Goal: Navigation & Orientation: Find specific page/section

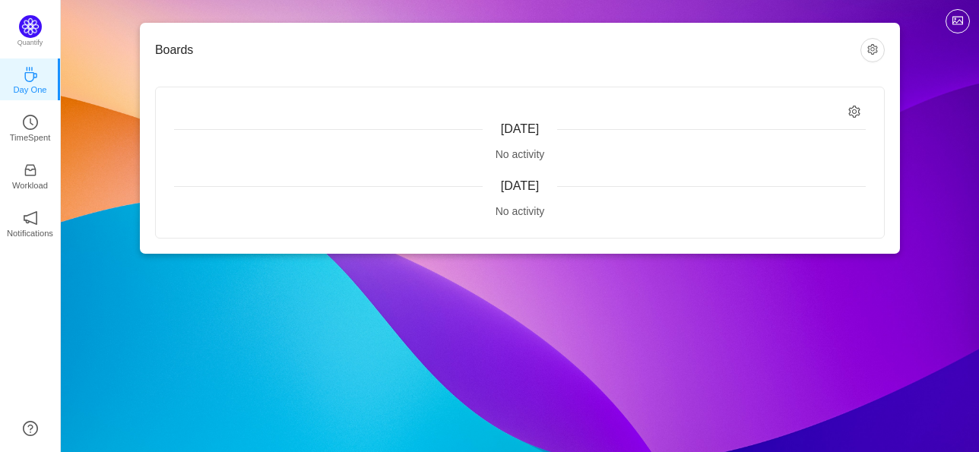
click at [747, 78] on div "Boards [DATE] No activity [DATE] No activity" at bounding box center [520, 138] width 760 height 231
click at [873, 55] on button "button" at bounding box center [873, 50] width 24 height 24
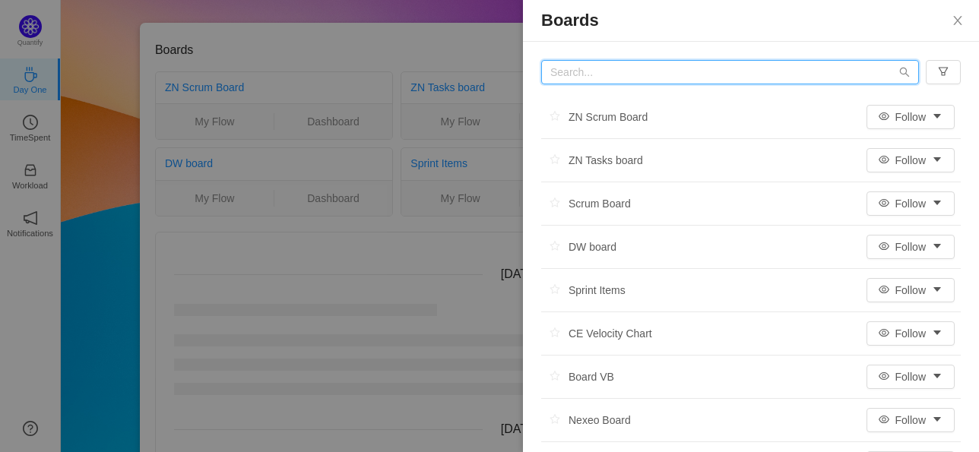
click at [595, 75] on input "text" at bounding box center [730, 72] width 378 height 24
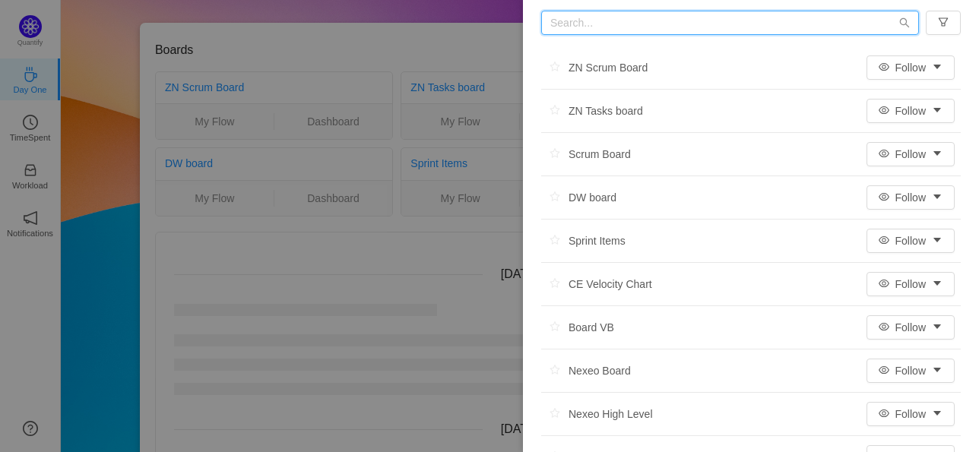
scroll to position [76, 0]
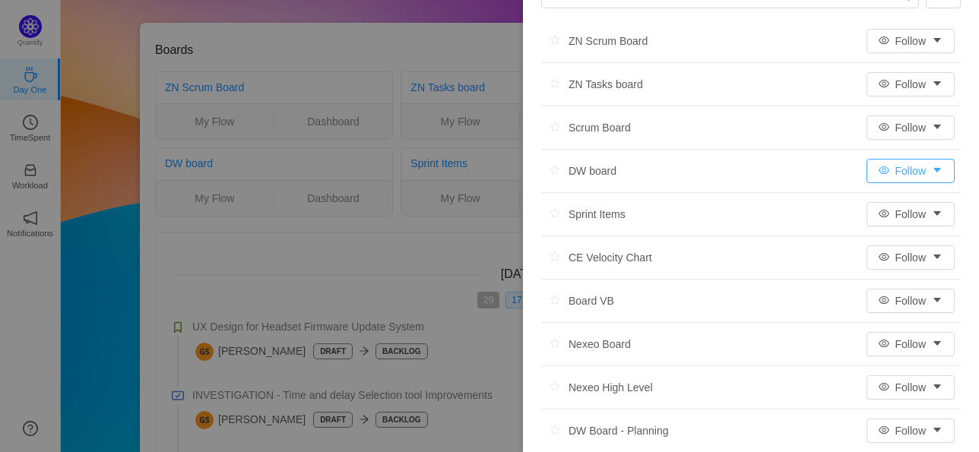
click at [900, 171] on button "Follow" at bounding box center [911, 171] width 88 height 24
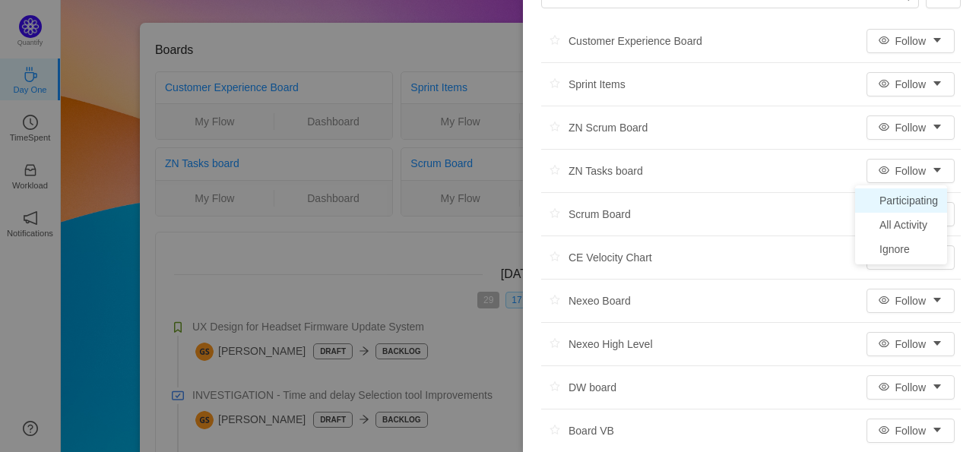
click at [911, 205] on li "Participating" at bounding box center [901, 201] width 92 height 24
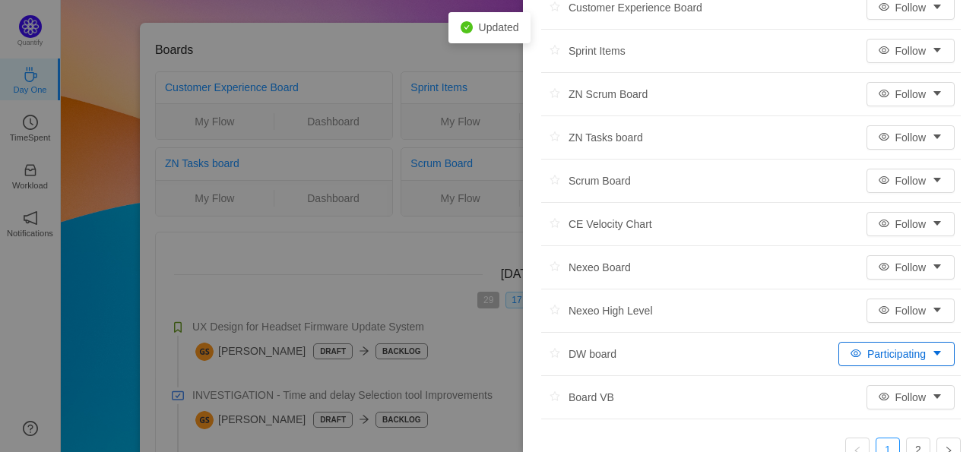
scroll to position [135, 0]
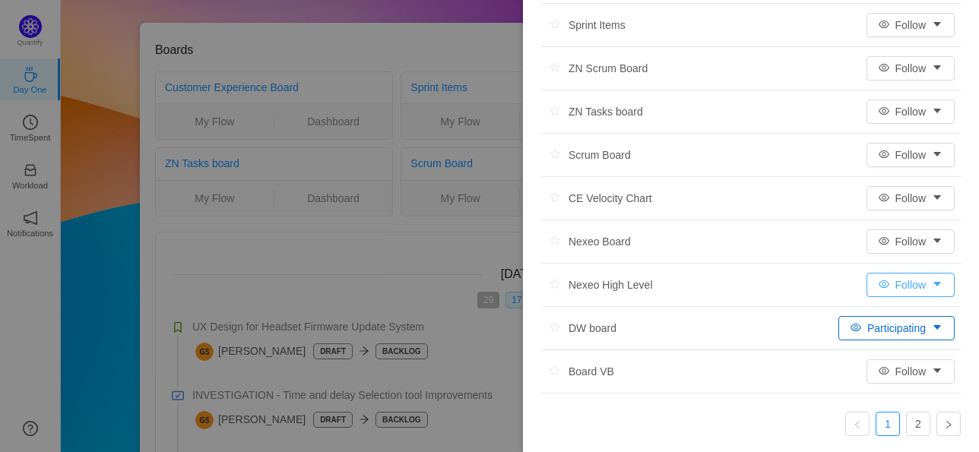
click at [873, 287] on button "Follow" at bounding box center [911, 285] width 88 height 24
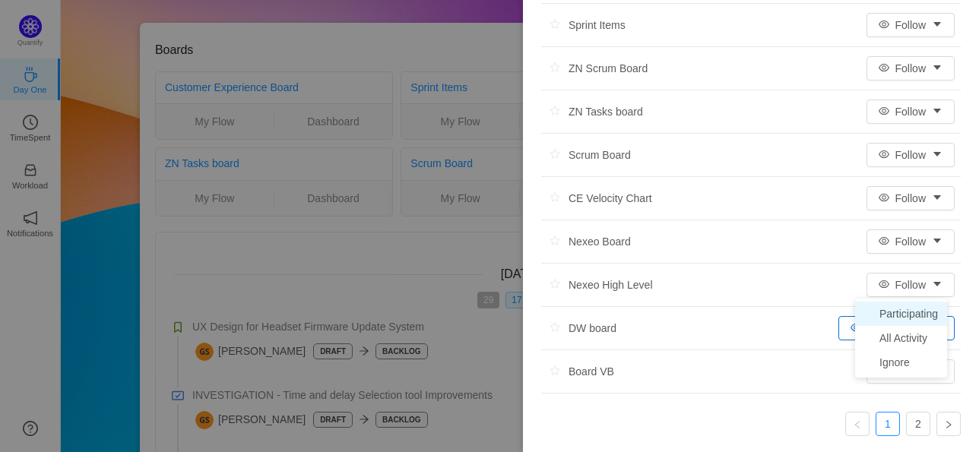
click at [910, 320] on li "Participating" at bounding box center [901, 314] width 92 height 24
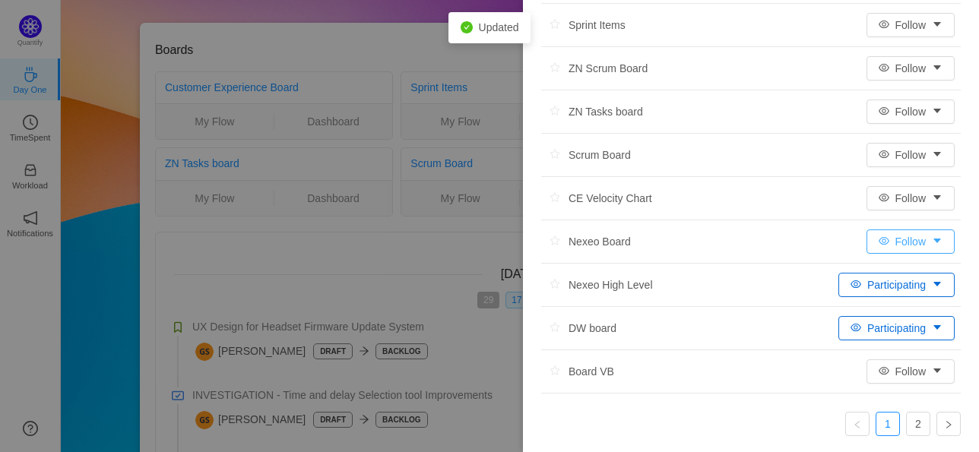
click at [905, 245] on button "Follow" at bounding box center [911, 242] width 88 height 24
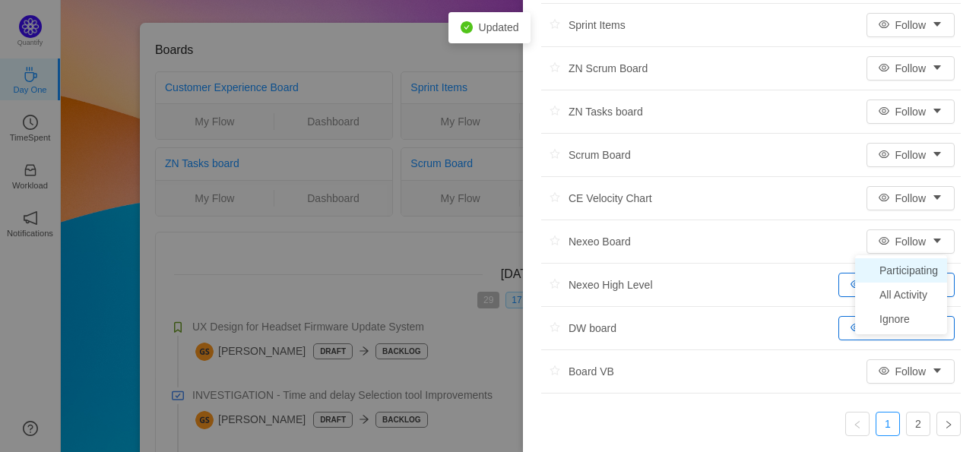
click at [903, 269] on li "Participating" at bounding box center [901, 271] width 92 height 24
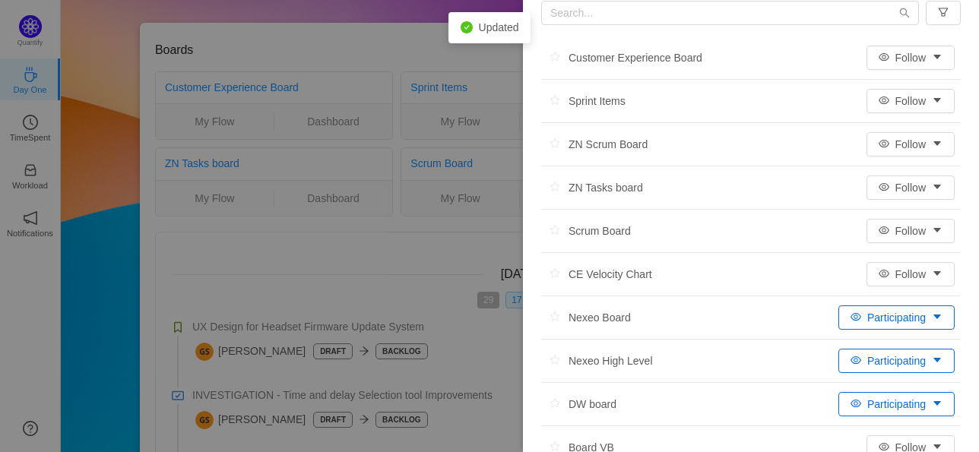
scroll to position [0, 0]
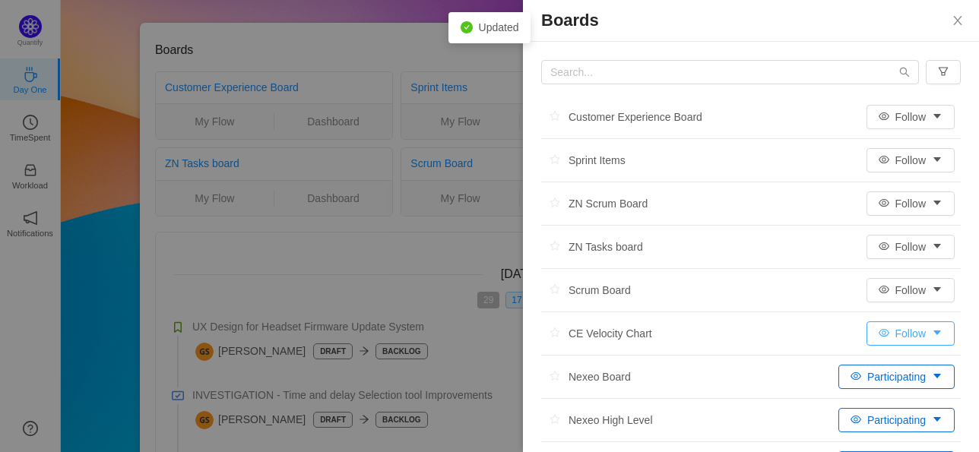
click at [900, 338] on button "Follow" at bounding box center [911, 334] width 88 height 24
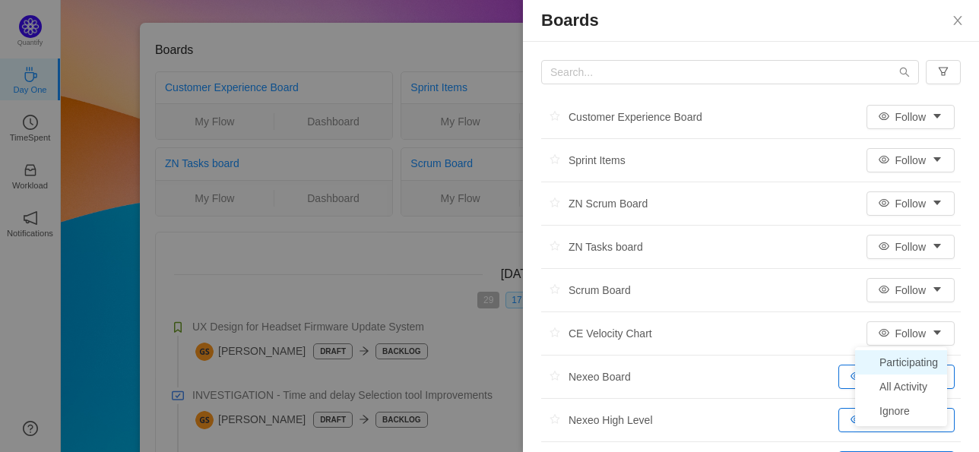
click at [900, 355] on li "Participating" at bounding box center [901, 363] width 92 height 24
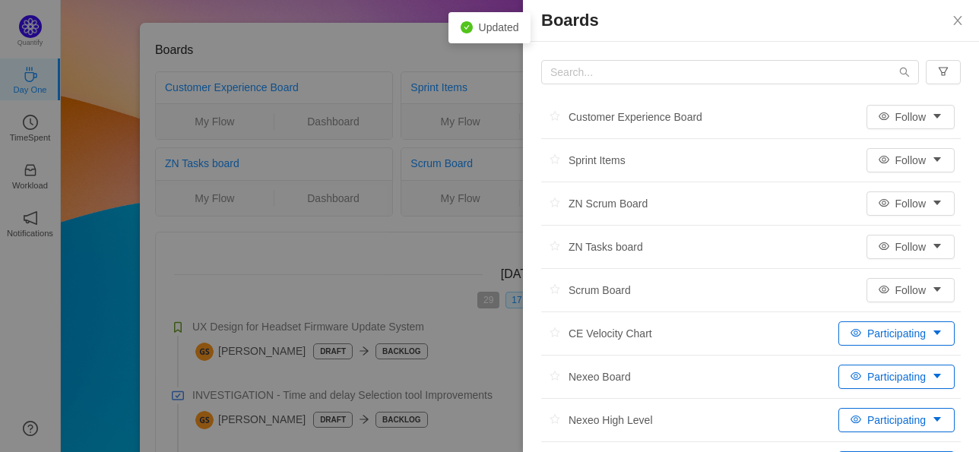
click at [889, 262] on li "ZN Tasks board Follow" at bounding box center [751, 247] width 420 height 43
click at [893, 252] on button "Follow" at bounding box center [911, 247] width 88 height 24
click at [891, 271] on li "Participating" at bounding box center [901, 277] width 92 height 24
click at [892, 221] on li "ZN Scrum Board Follow" at bounding box center [751, 204] width 420 height 43
click at [892, 208] on button "Follow" at bounding box center [911, 204] width 88 height 24
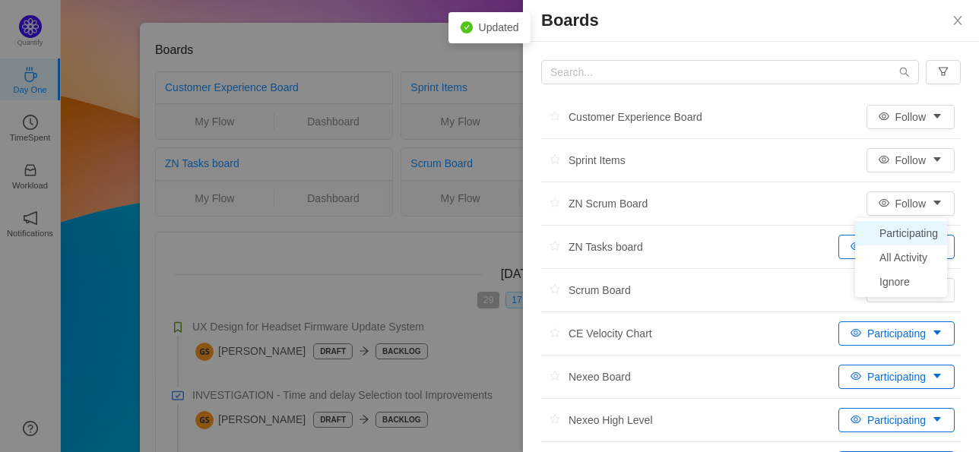
click at [892, 228] on li "Participating" at bounding box center [901, 233] width 92 height 24
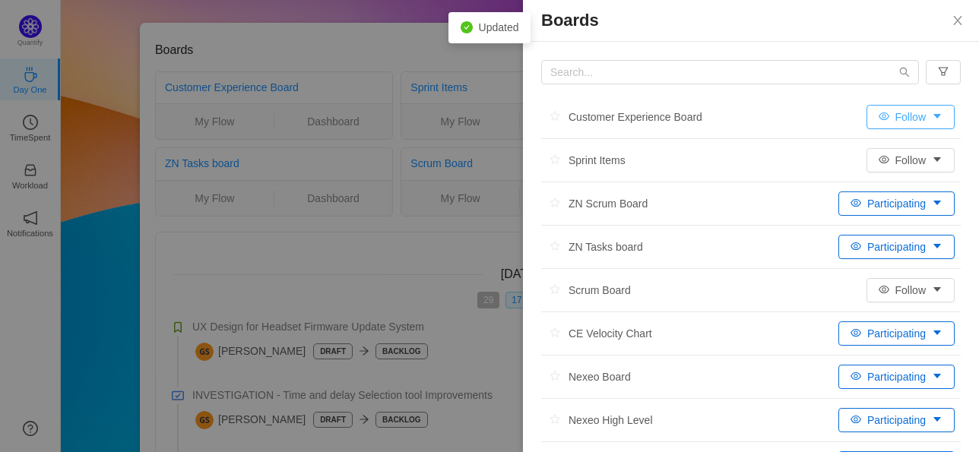
click at [895, 121] on button "Follow" at bounding box center [911, 117] width 88 height 24
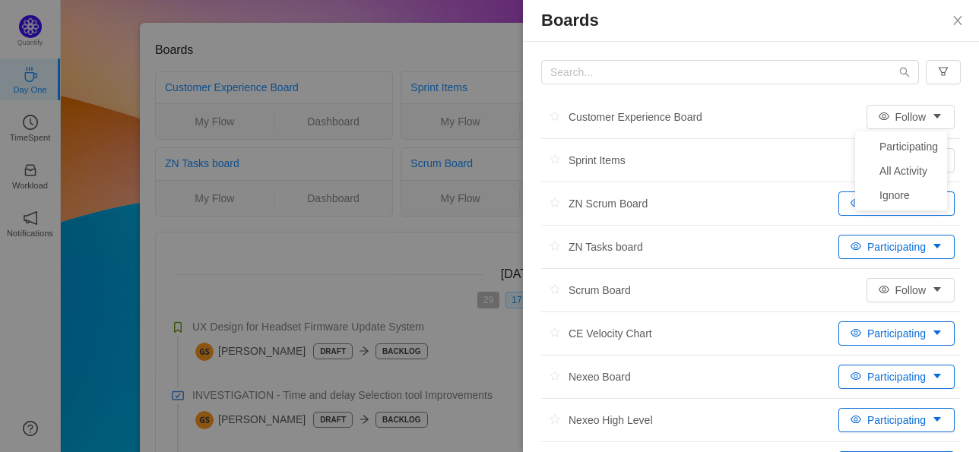
click at [893, 135] on li "Participating" at bounding box center [901, 147] width 92 height 24
click at [893, 144] on li "Sprint Items Follow" at bounding box center [751, 160] width 420 height 43
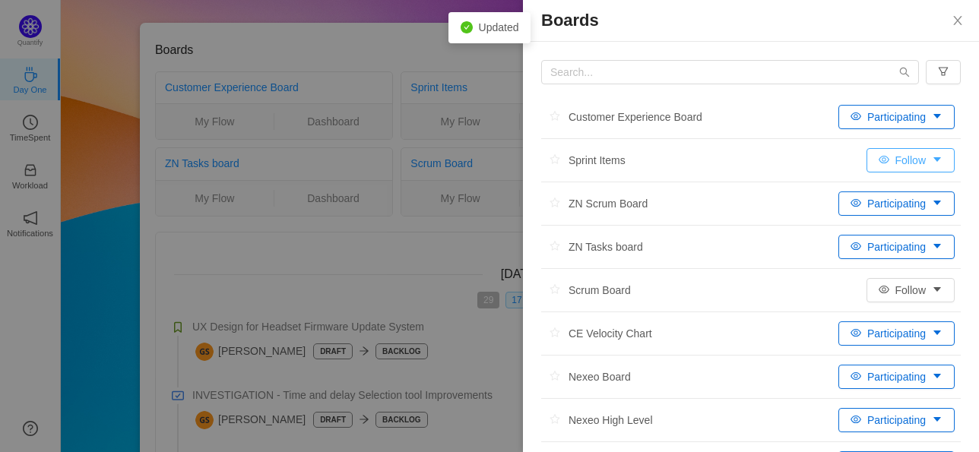
click at [888, 159] on button "Follow" at bounding box center [911, 160] width 88 height 24
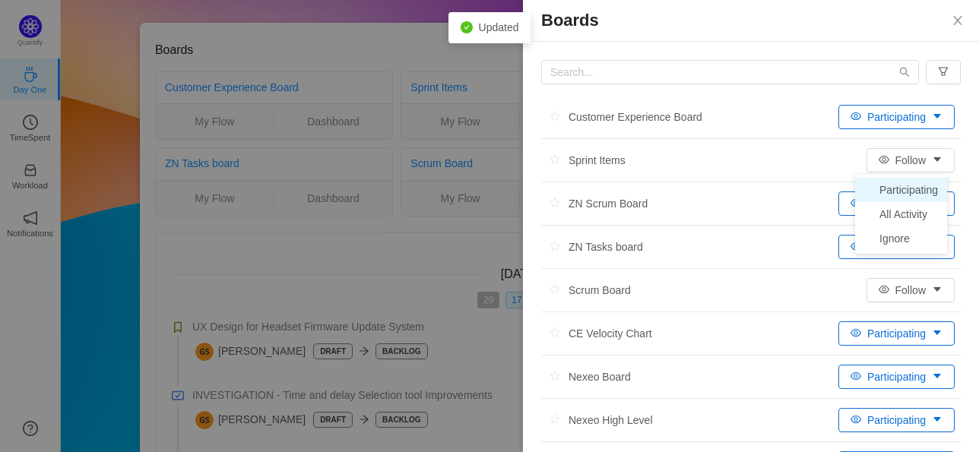
click at [888, 192] on li "Participating" at bounding box center [901, 190] width 92 height 24
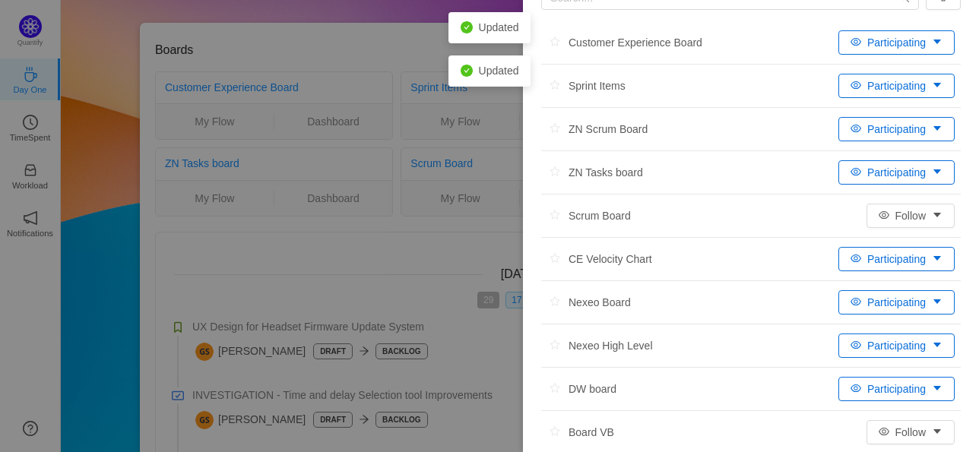
scroll to position [135, 0]
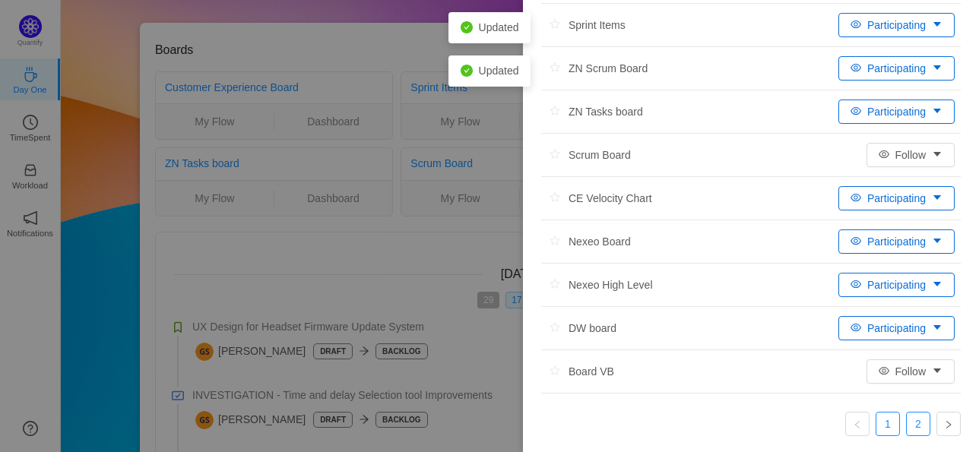
click at [916, 424] on link "2" at bounding box center [918, 424] width 23 height 23
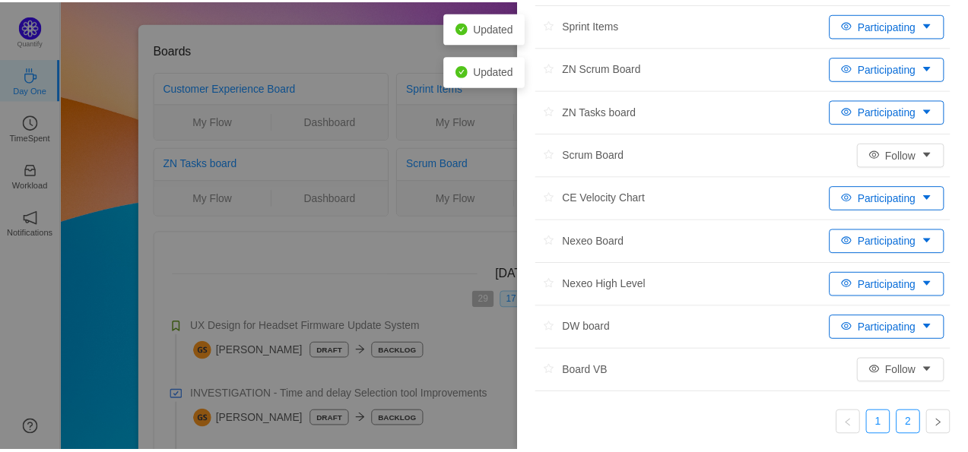
scroll to position [0, 0]
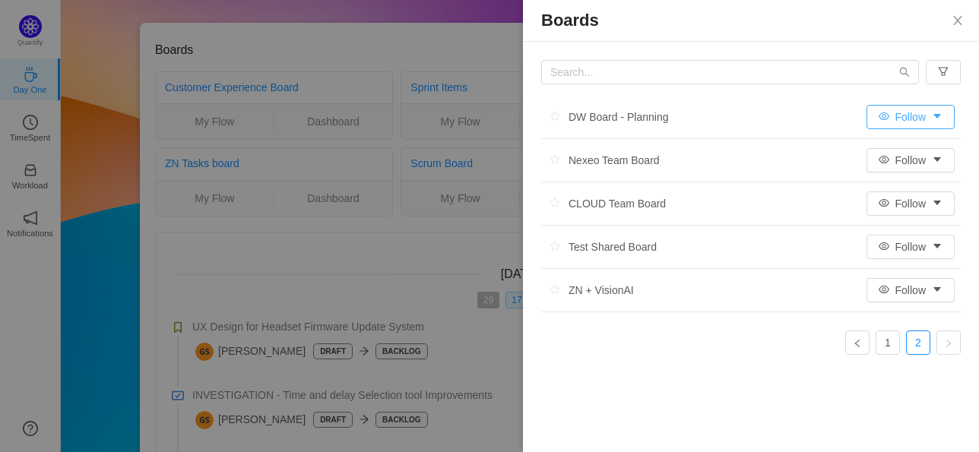
click at [919, 122] on button "Follow" at bounding box center [911, 117] width 88 height 24
click at [913, 143] on li "Participating" at bounding box center [913, 147] width 92 height 24
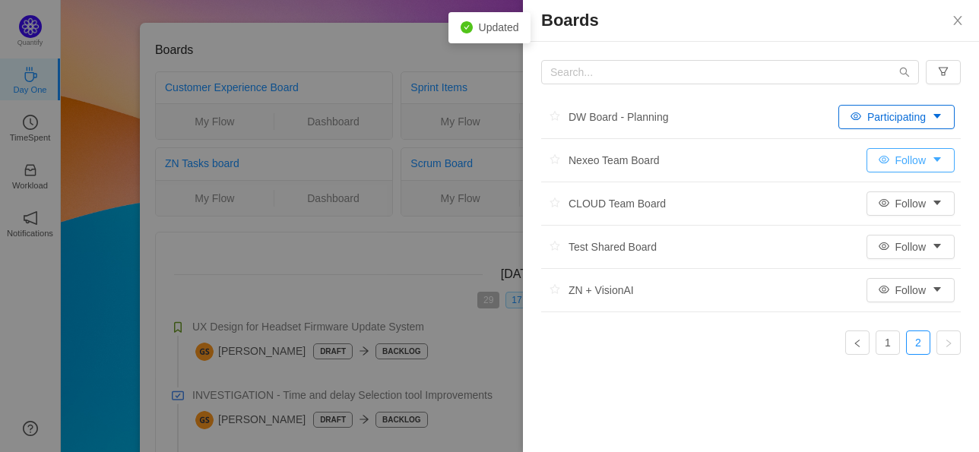
click at [916, 164] on button "Follow" at bounding box center [911, 160] width 88 height 24
click at [814, 168] on li "Nexeo Team Board Follow" at bounding box center [751, 160] width 420 height 43
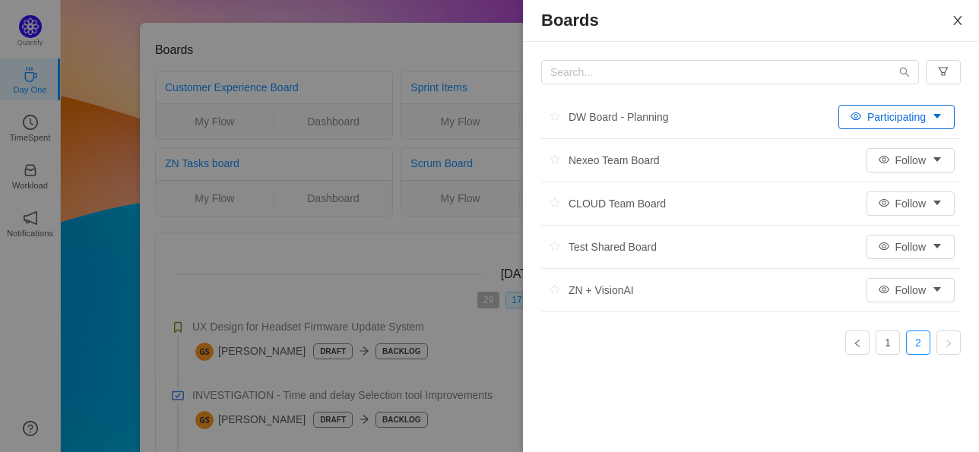
click at [960, 23] on icon "icon: close" at bounding box center [958, 20] width 12 height 12
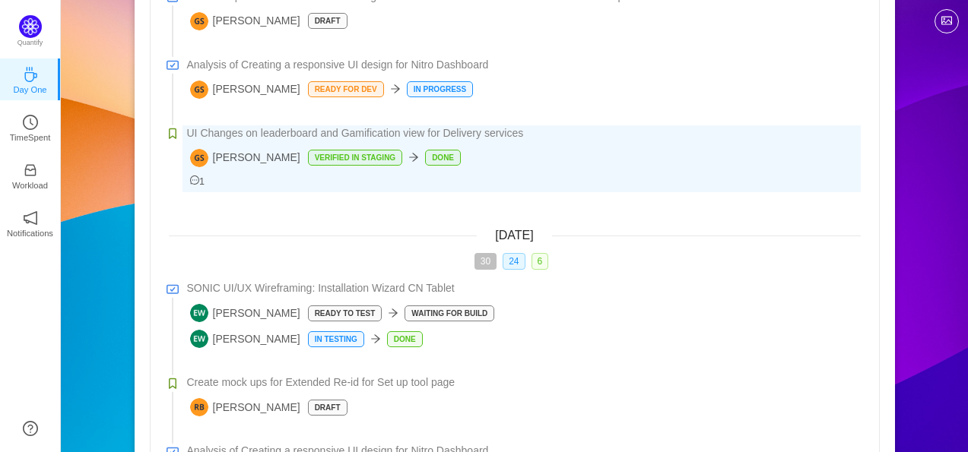
scroll to position [608, 0]
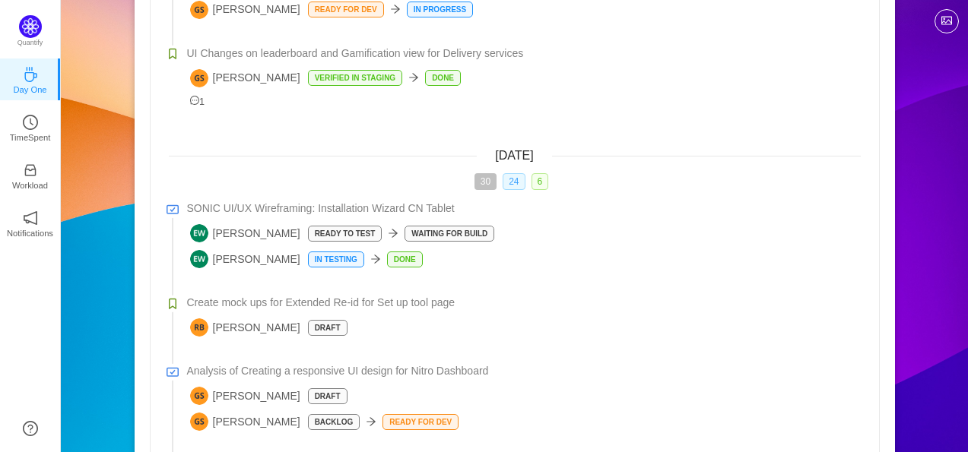
click at [513, 186] on span "24" at bounding box center [514, 181] width 22 height 17
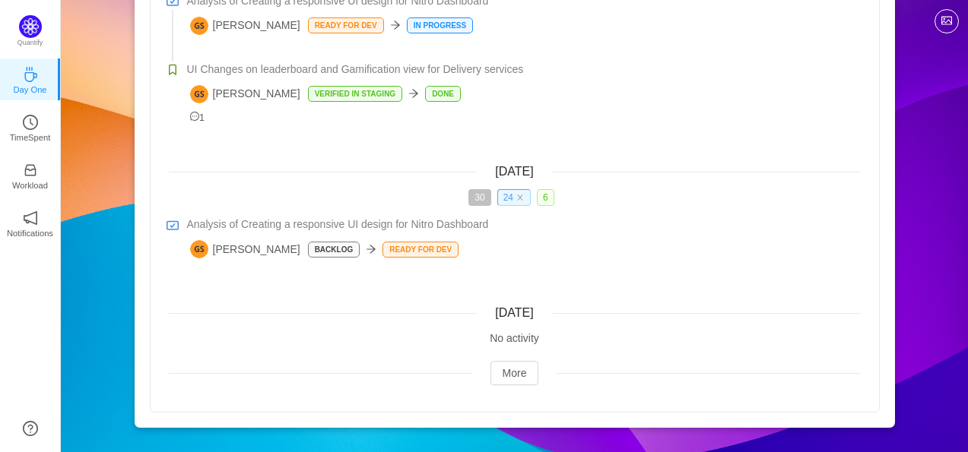
scroll to position [668, 0]
click at [523, 198] on icon "icon: close" at bounding box center [520, 198] width 8 height 8
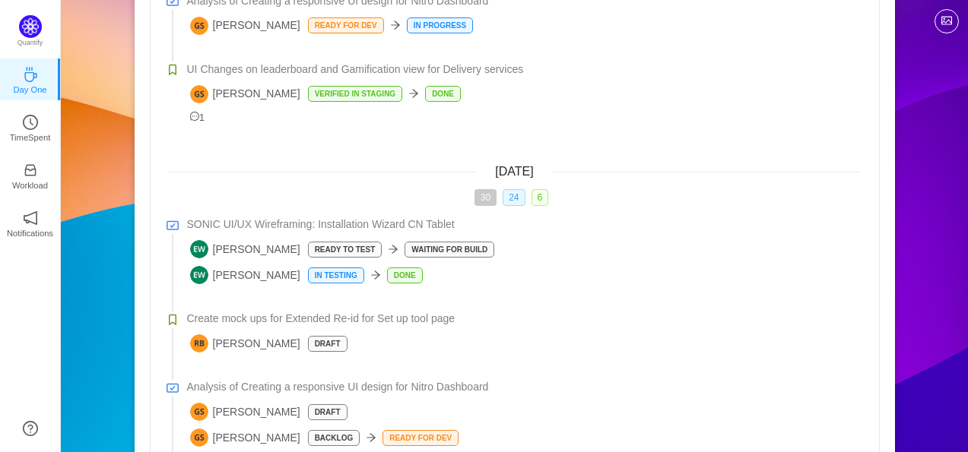
click at [484, 199] on span "30" at bounding box center [486, 197] width 22 height 17
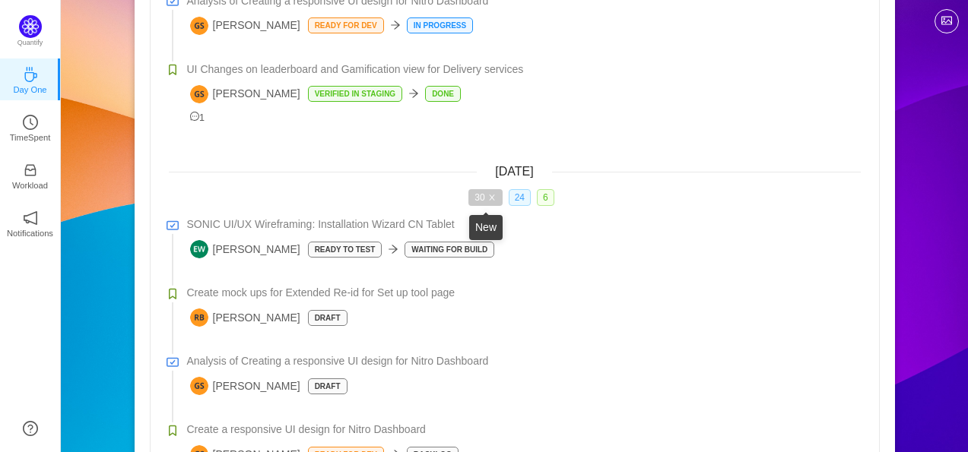
click at [491, 197] on icon "icon: close" at bounding box center [492, 198] width 8 height 8
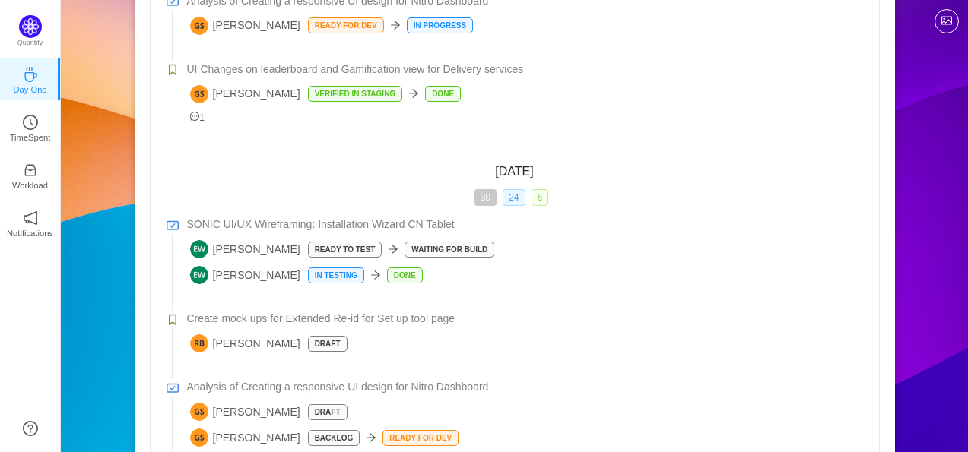
click at [534, 197] on span "6" at bounding box center [540, 197] width 17 height 17
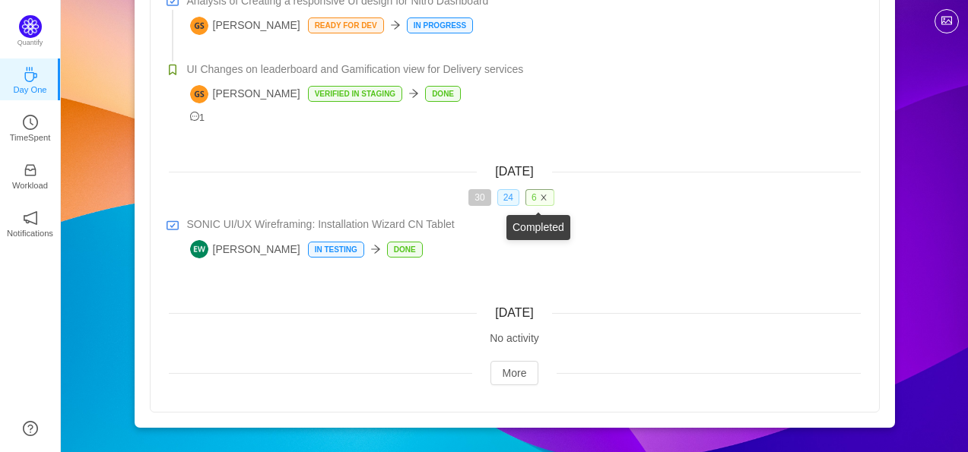
click at [545, 198] on icon "icon: close" at bounding box center [544, 198] width 8 height 8
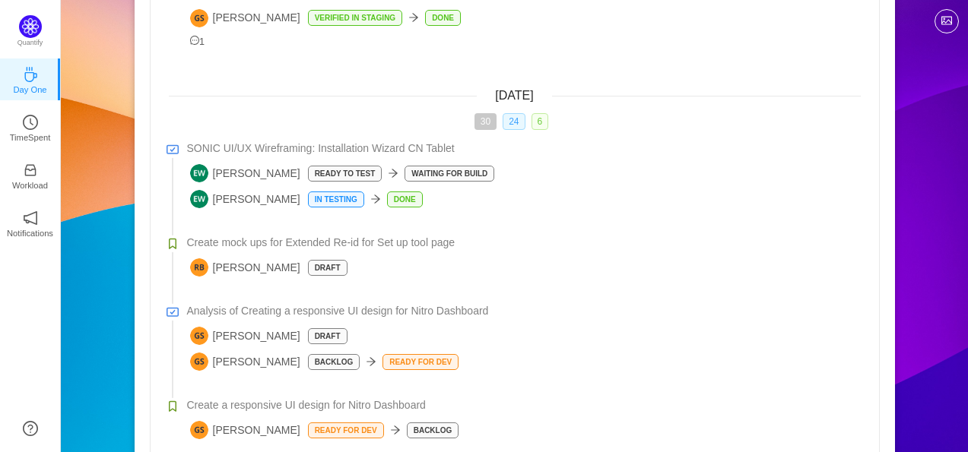
click at [516, 112] on div "[DATE] 30 24 6 SONIC UI/UX Wireframing: Installation Wizard CN Tablet [PERSON_N…" at bounding box center [515, 278] width 692 height 383
click at [514, 128] on span "24" at bounding box center [514, 121] width 22 height 17
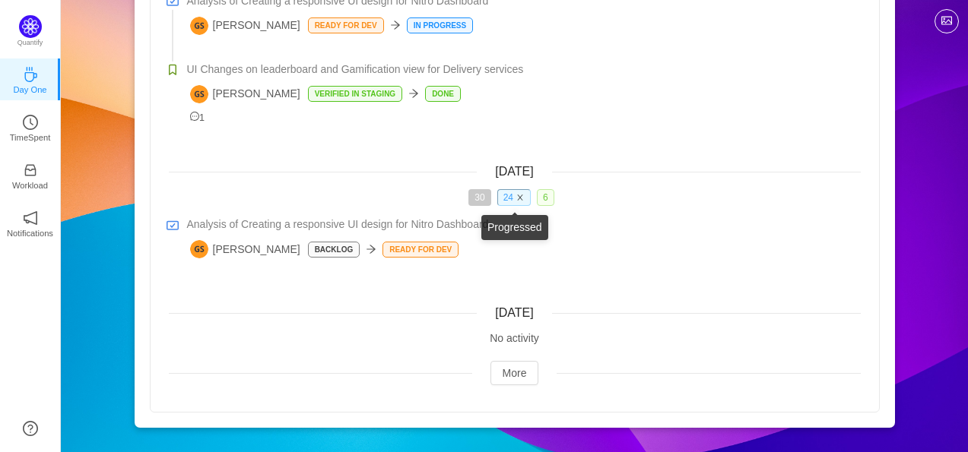
click at [520, 198] on icon "icon: close" at bounding box center [519, 197] width 5 height 5
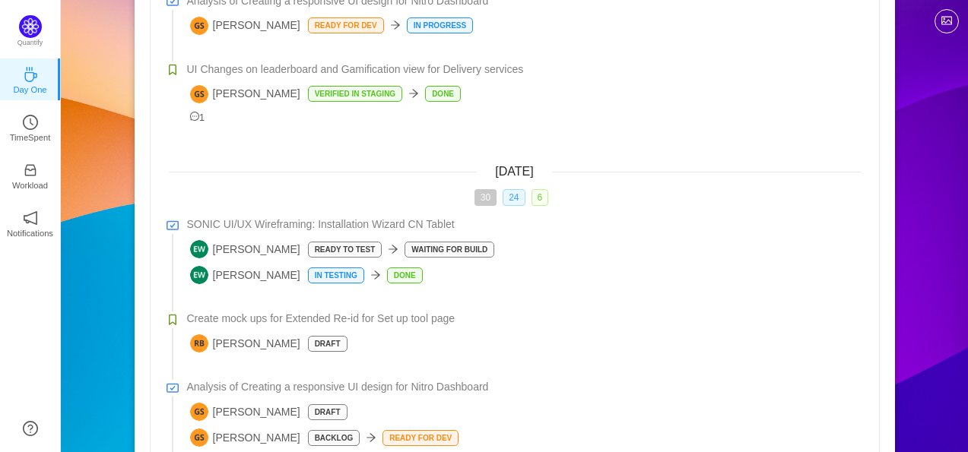
click at [480, 198] on span "30" at bounding box center [486, 197] width 22 height 17
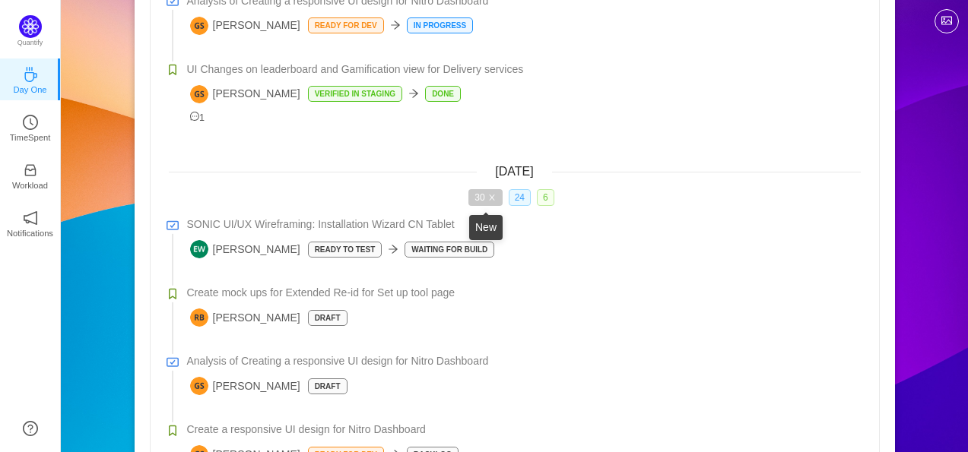
click at [491, 197] on icon "icon: close" at bounding box center [492, 198] width 8 height 8
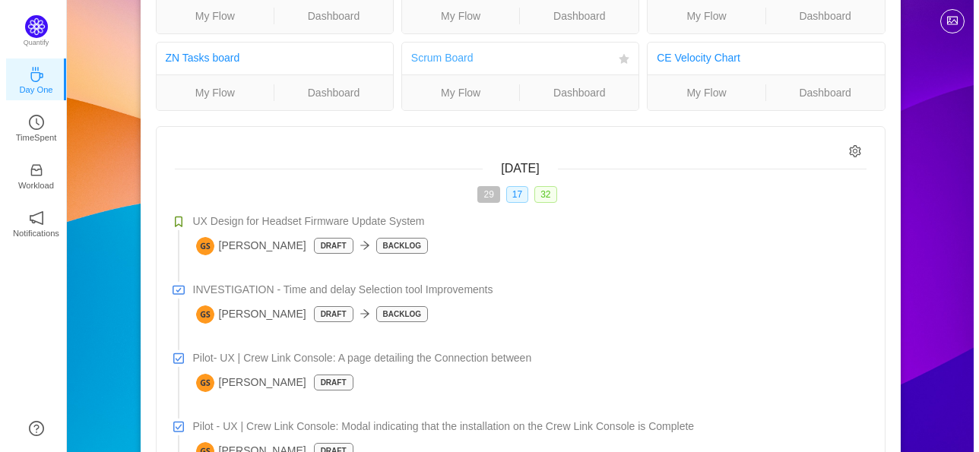
scroll to position [0, 0]
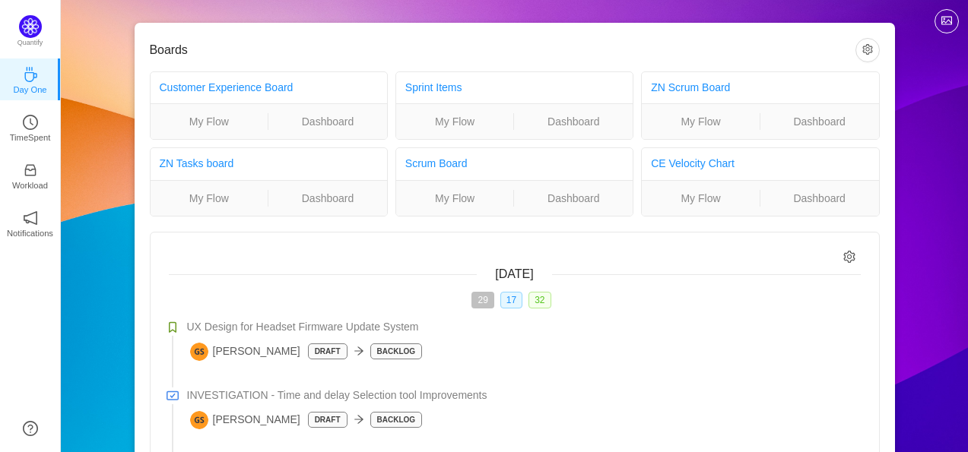
click at [852, 265] on div "[DATE]" at bounding box center [515, 274] width 692 height 18
click at [855, 259] on icon "icon: setting" at bounding box center [849, 256] width 12 height 13
click at [852, 258] on icon "icon: setting" at bounding box center [849, 257] width 13 height 13
click at [862, 52] on button "button" at bounding box center [867, 50] width 24 height 24
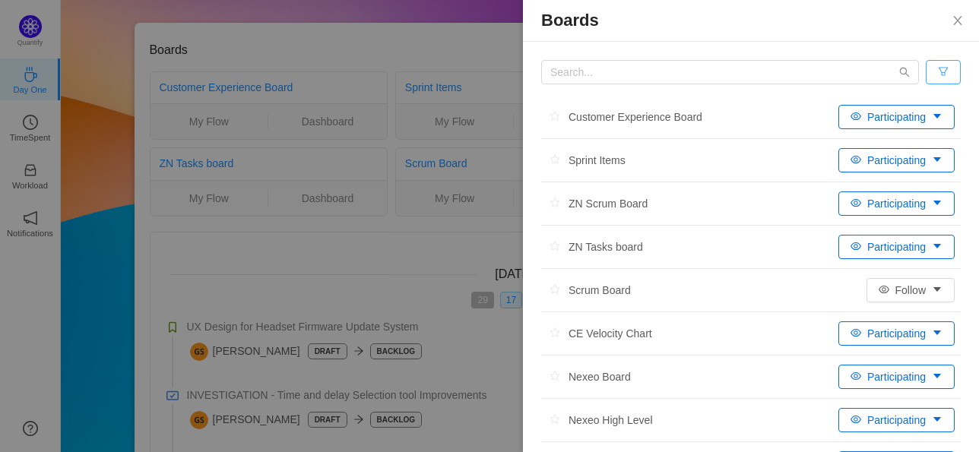
click at [926, 75] on button "button" at bounding box center [943, 72] width 35 height 24
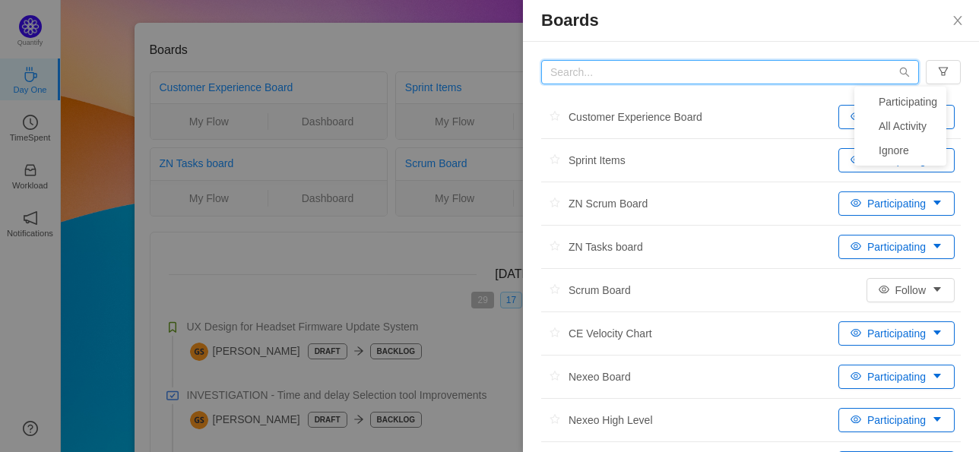
click at [846, 60] on input "text" at bounding box center [730, 72] width 378 height 24
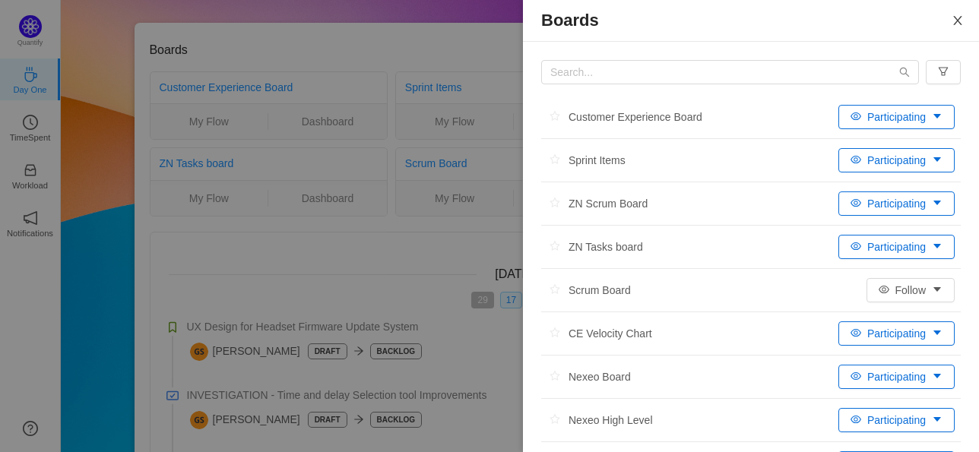
click at [952, 23] on icon "icon: close" at bounding box center [958, 20] width 12 height 12
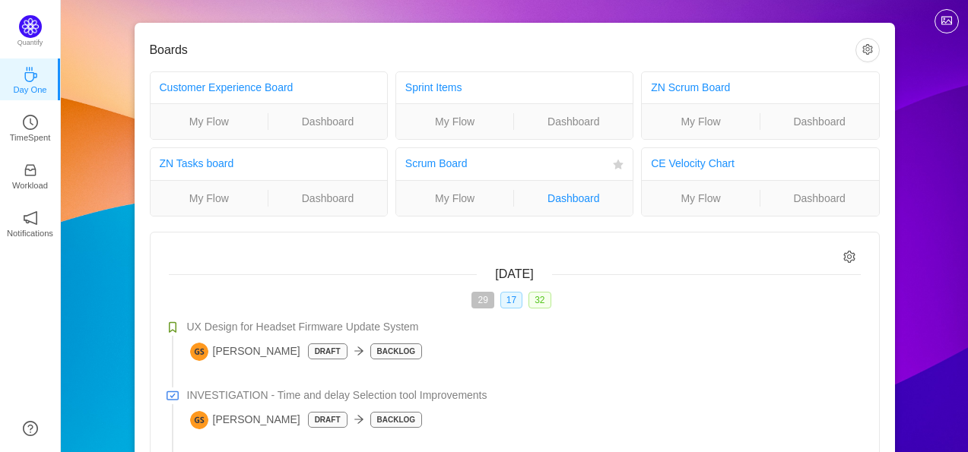
click at [562, 193] on link "Dashboard" at bounding box center [573, 198] width 119 height 17
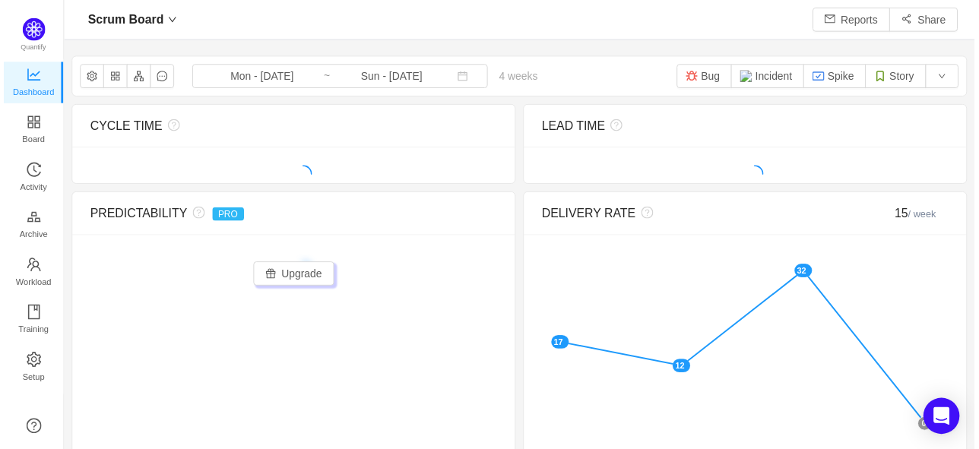
scroll to position [426, 884]
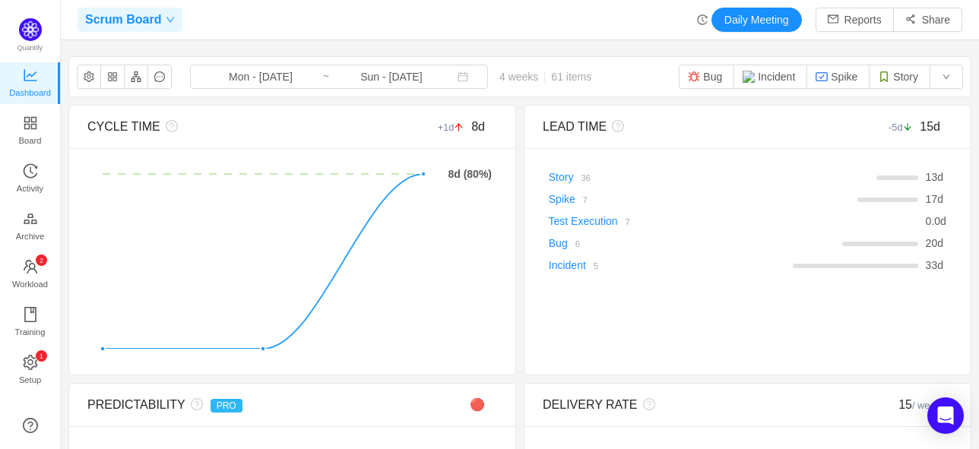
click at [143, 17] on span "Scrum Board" at bounding box center [123, 20] width 76 height 24
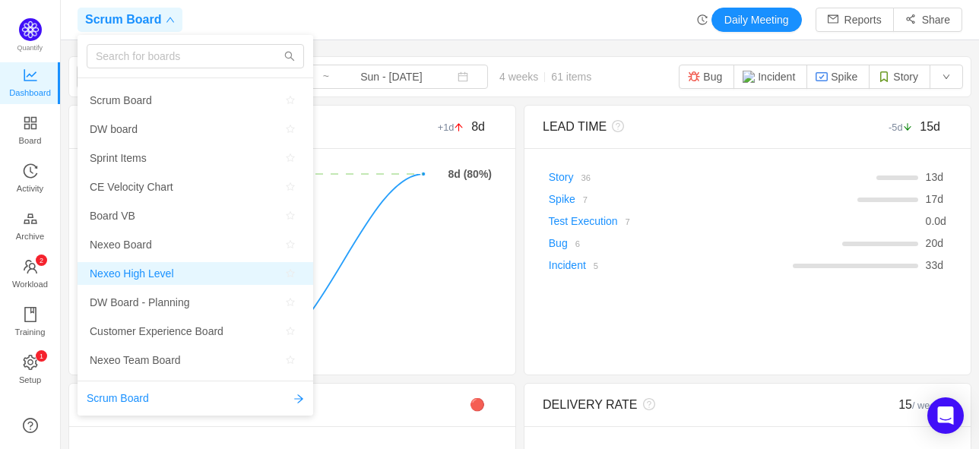
scroll to position [76, 0]
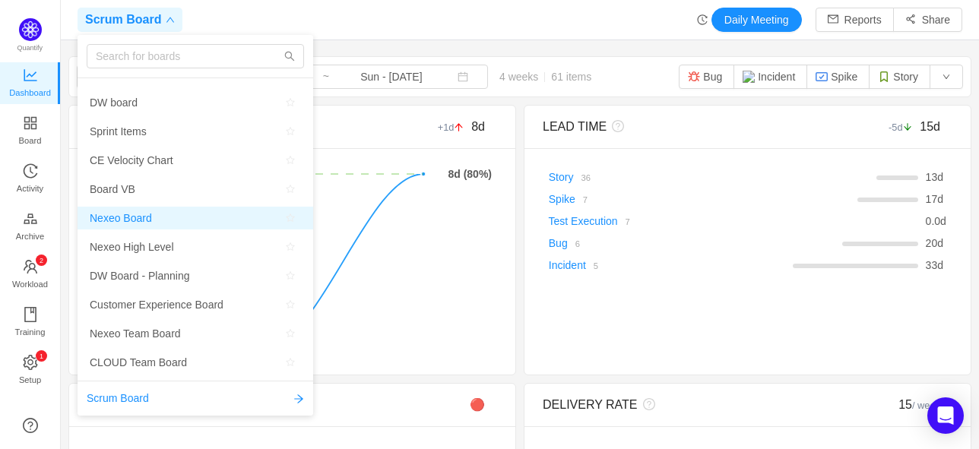
click at [153, 220] on span "Nexeo Board" at bounding box center [195, 218] width 211 height 23
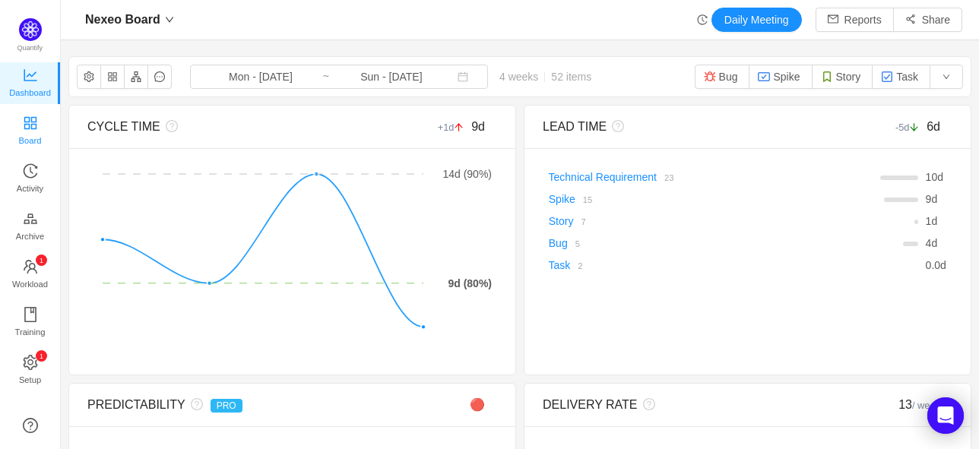
click at [32, 117] on icon "icon: appstore" at bounding box center [30, 122] width 12 height 12
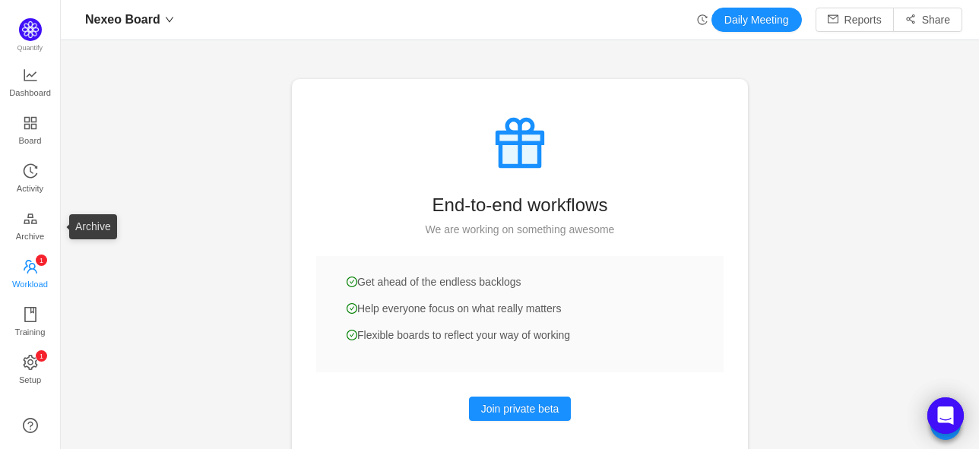
click at [12, 273] on span "Workload" at bounding box center [30, 284] width 36 height 30
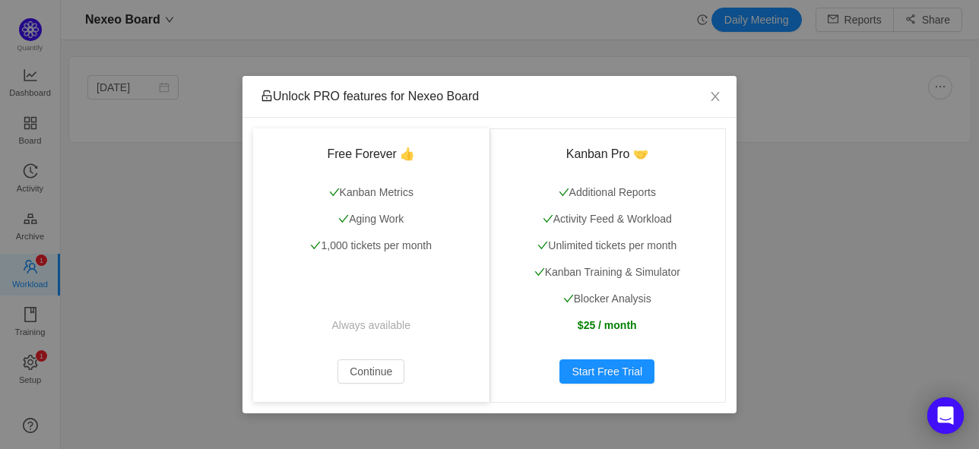
click at [405, 378] on div "Free Forever 👍 Kanban Metrics Aging Work 1,000 tickets per month Always availab…" at bounding box center [371, 266] width 236 height 274
click at [396, 376] on button "Continue" at bounding box center [371, 372] width 67 height 24
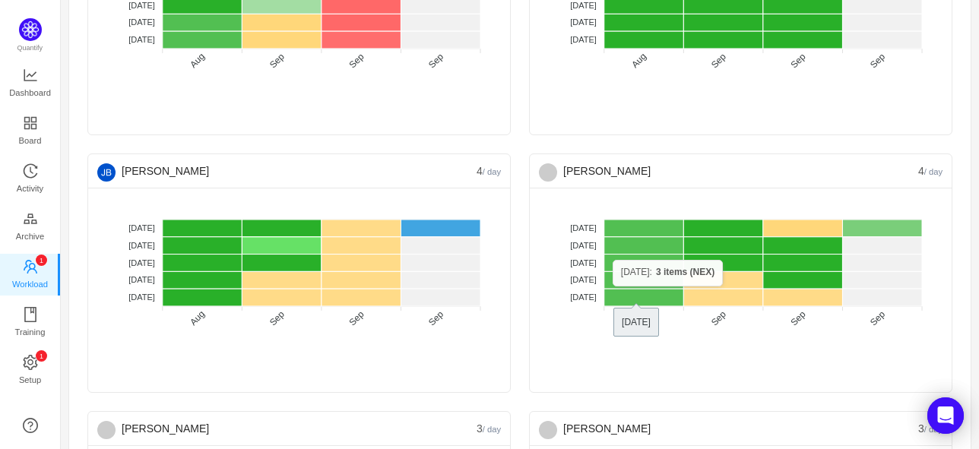
scroll to position [380, 0]
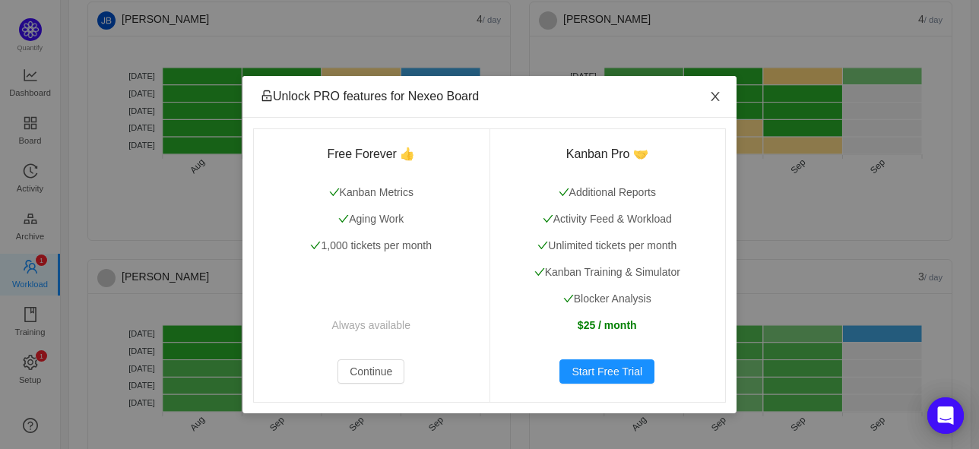
click at [719, 97] on icon "icon: close" at bounding box center [715, 96] width 12 height 12
click at [721, 99] on icon "icon: close" at bounding box center [715, 96] width 12 height 12
click at [389, 371] on button "Continue" at bounding box center [371, 372] width 67 height 24
click at [713, 101] on icon "icon: close" at bounding box center [715, 96] width 12 height 12
click at [389, 374] on button "Continue" at bounding box center [371, 372] width 67 height 24
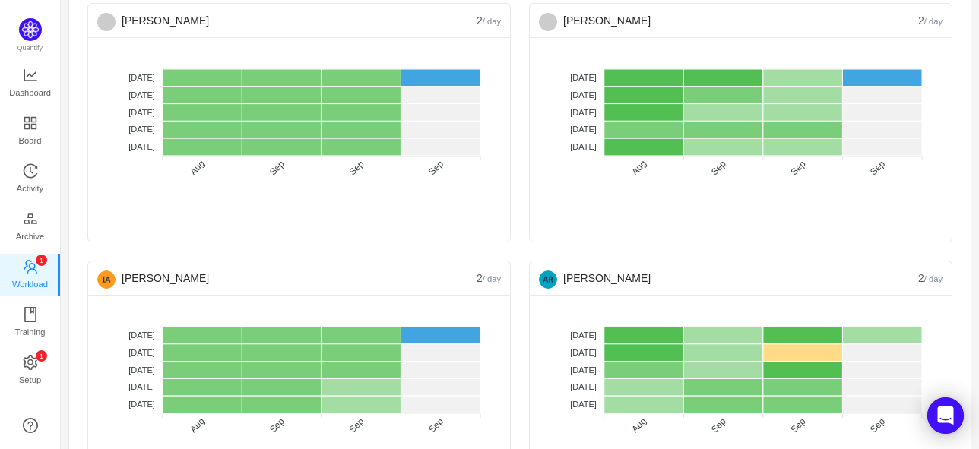
scroll to position [913, 0]
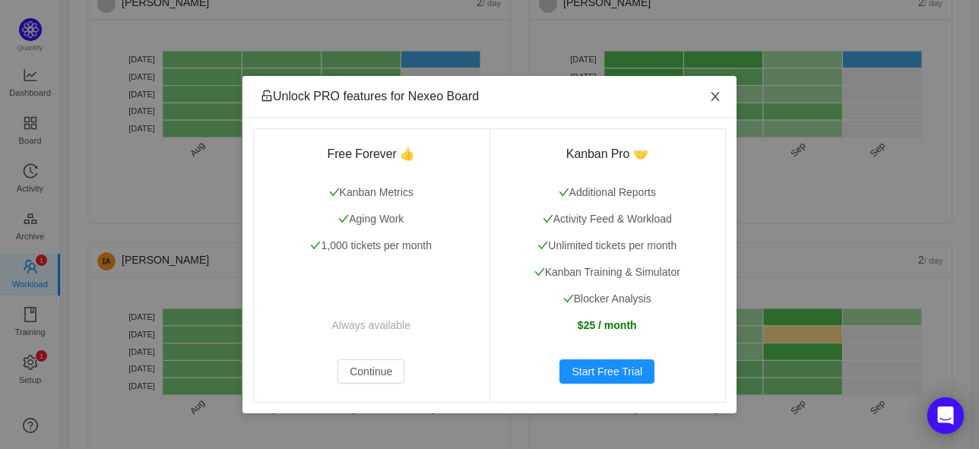
click at [718, 100] on icon "icon: close" at bounding box center [715, 96] width 12 height 12
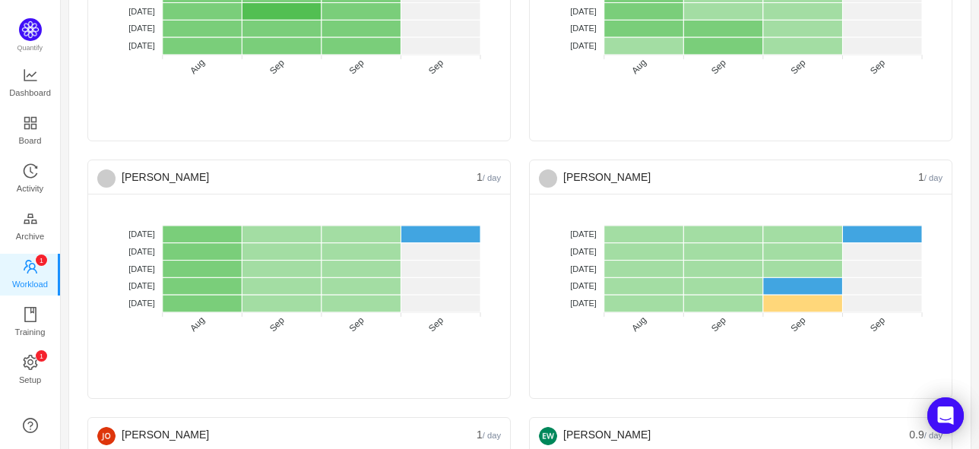
scroll to position [1825, 0]
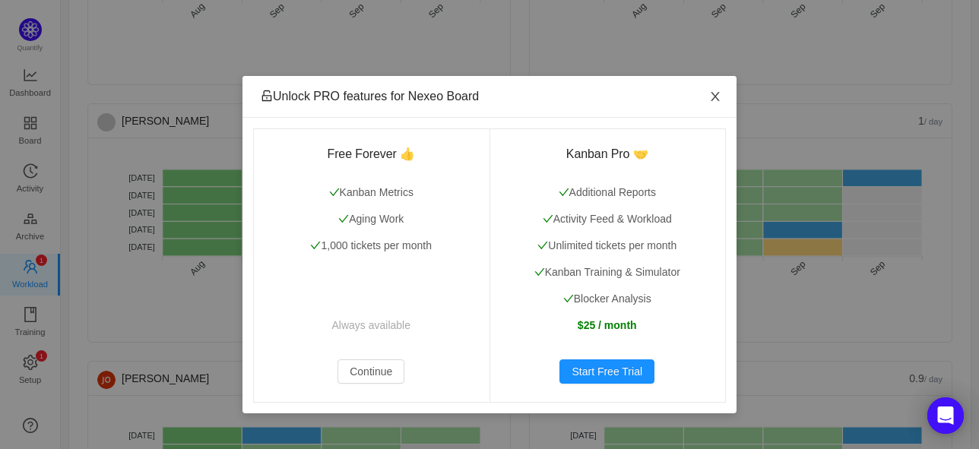
click at [714, 102] on icon "icon: close" at bounding box center [715, 96] width 12 height 12
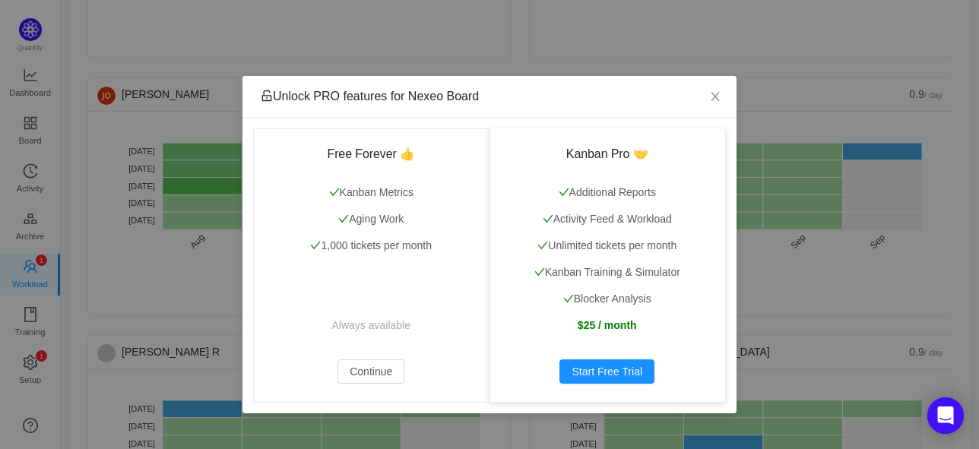
scroll to position [2281, 0]
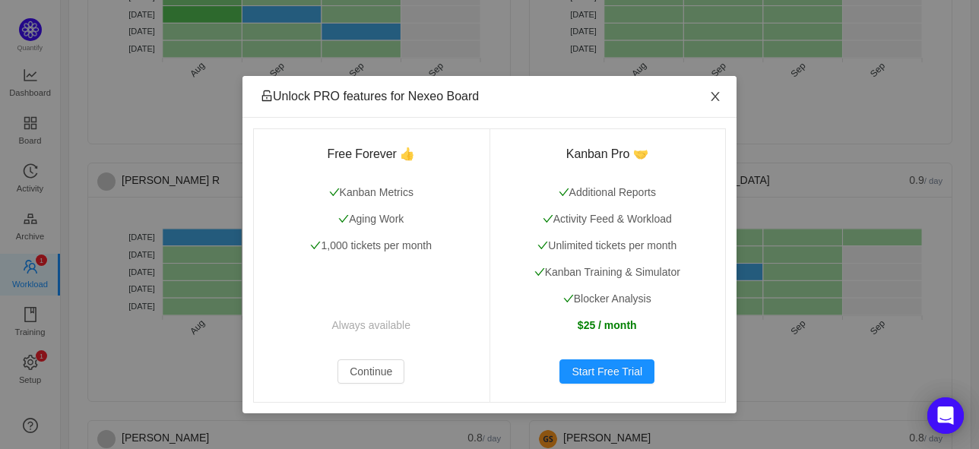
click at [719, 100] on icon "icon: close" at bounding box center [715, 96] width 12 height 12
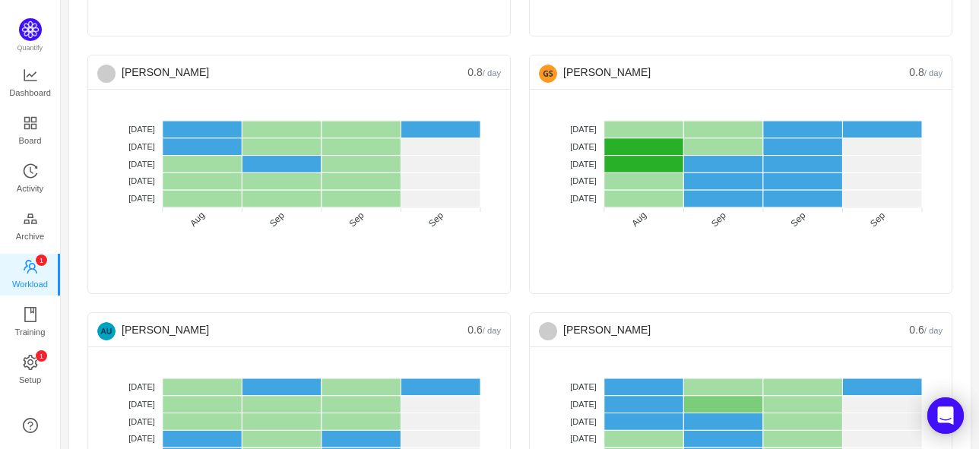
scroll to position [2661, 0]
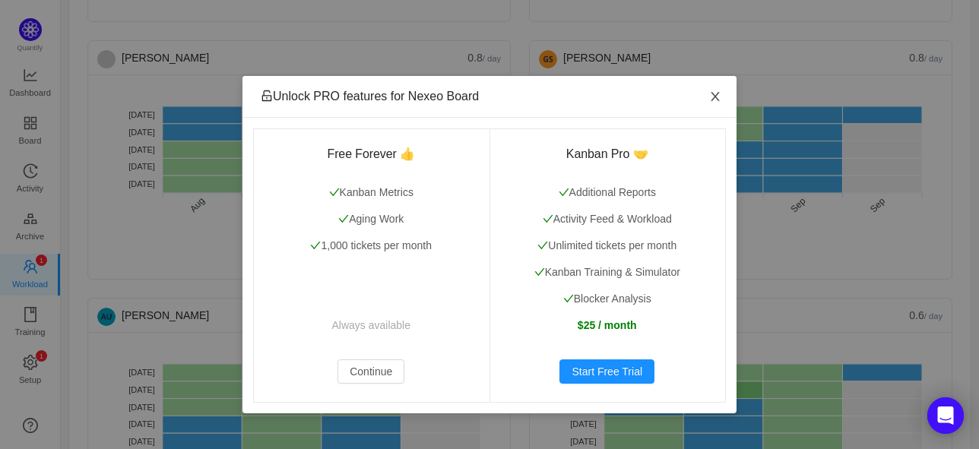
click at [713, 98] on icon "icon: close" at bounding box center [715, 96] width 12 height 12
click at [721, 97] on icon "icon: close" at bounding box center [715, 96] width 12 height 12
click at [706, 102] on span "Close" at bounding box center [715, 97] width 43 height 43
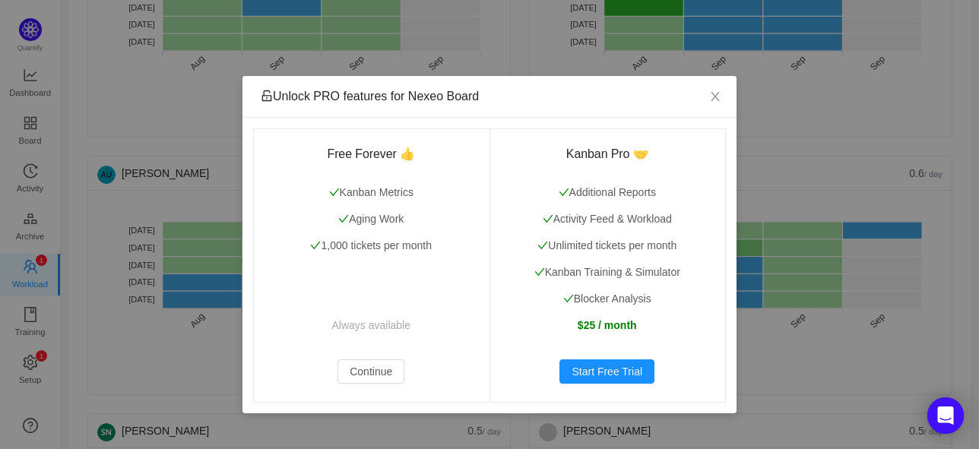
scroll to position [2814, 0]
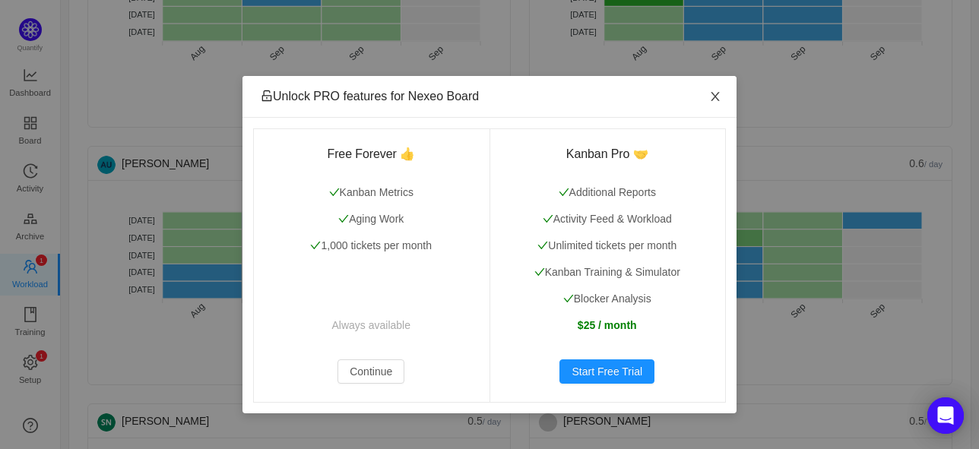
click at [720, 95] on icon "icon: close" at bounding box center [715, 96] width 12 height 12
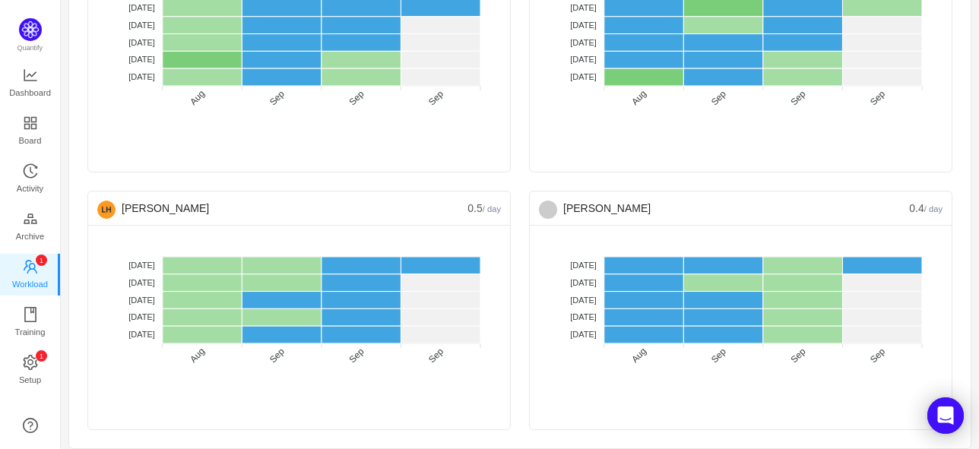
scroll to position [3285, 0]
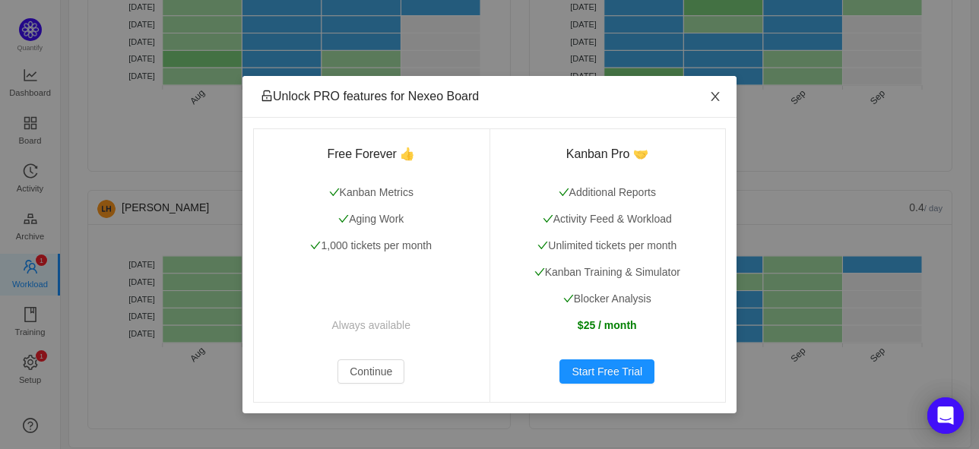
click at [714, 95] on icon "icon: close" at bounding box center [715, 96] width 8 height 9
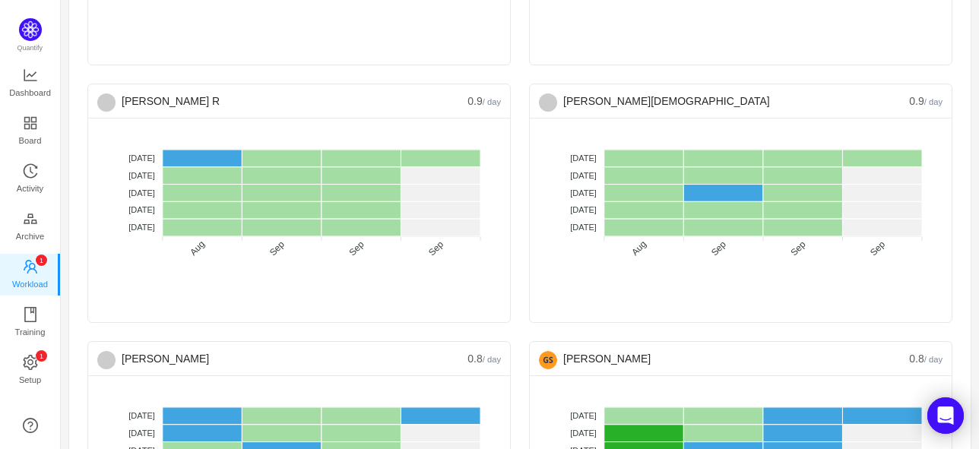
scroll to position [2296, 0]
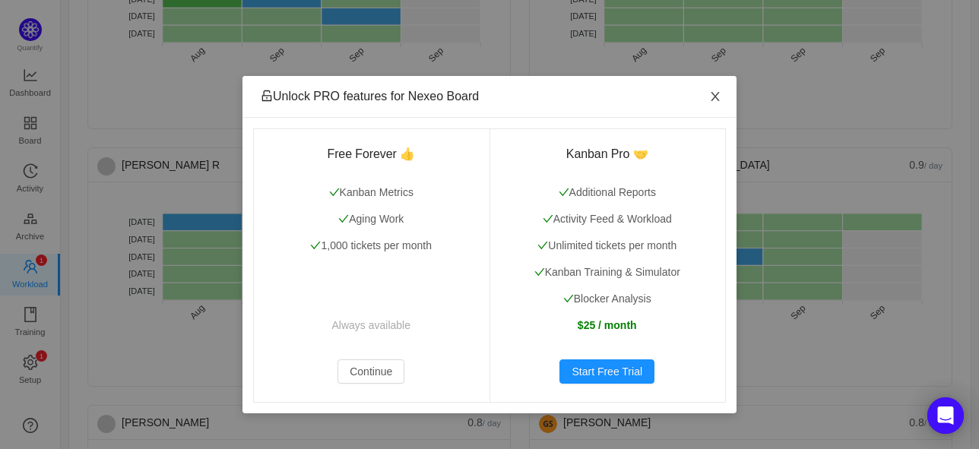
click at [721, 89] on span "Close" at bounding box center [715, 97] width 43 height 43
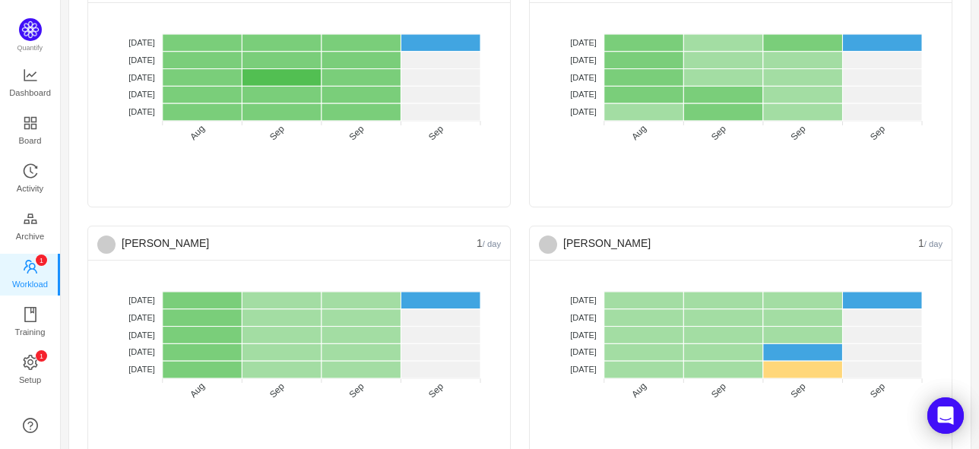
scroll to position [1612, 0]
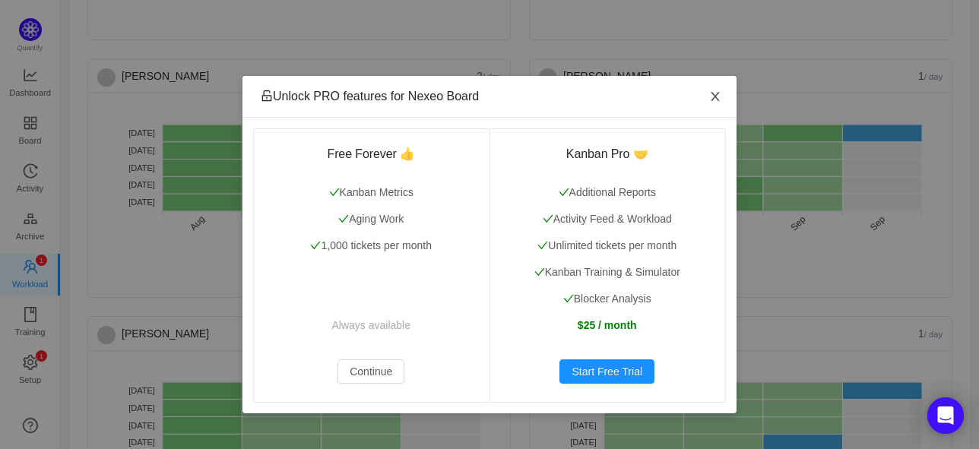
click at [715, 94] on icon "icon: close" at bounding box center [715, 96] width 12 height 12
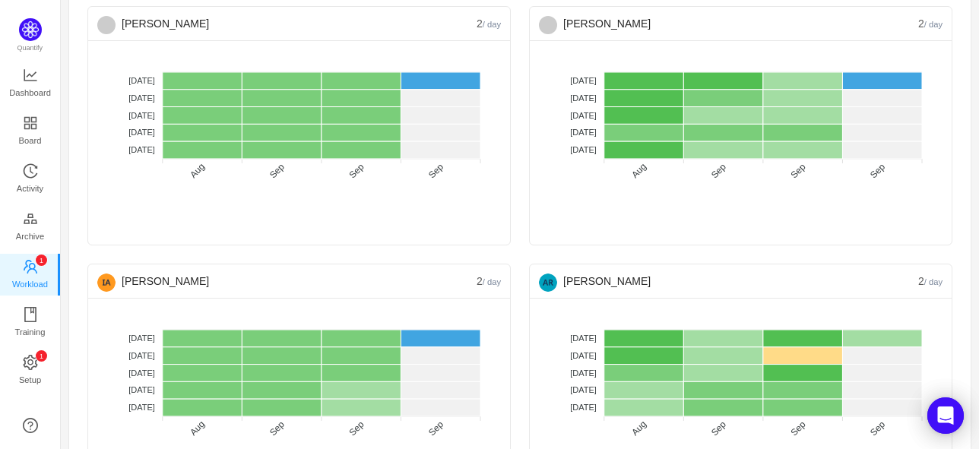
scroll to position [776, 0]
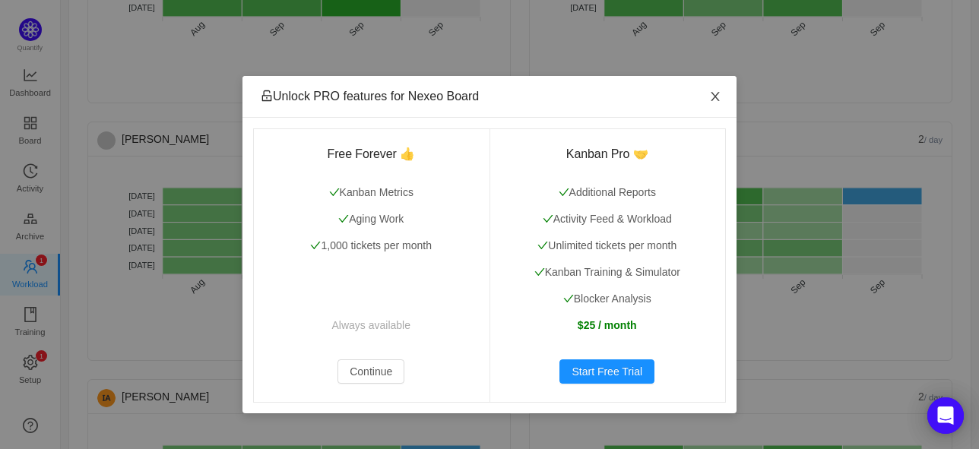
click at [715, 93] on icon "icon: close" at bounding box center [715, 96] width 12 height 12
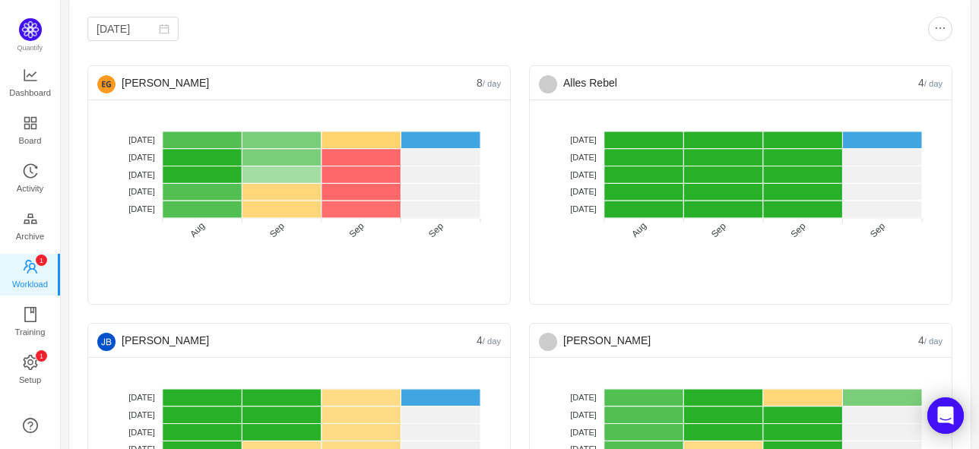
scroll to position [15, 0]
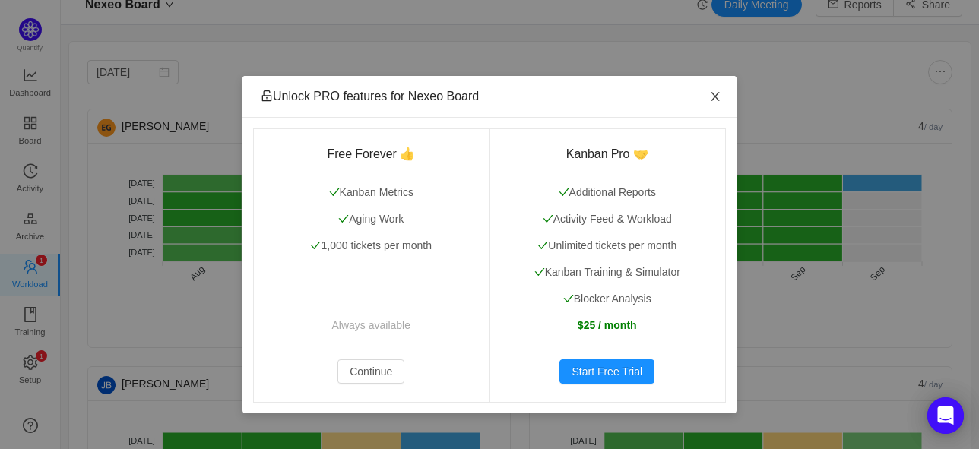
click at [720, 92] on icon "icon: close" at bounding box center [715, 96] width 12 height 12
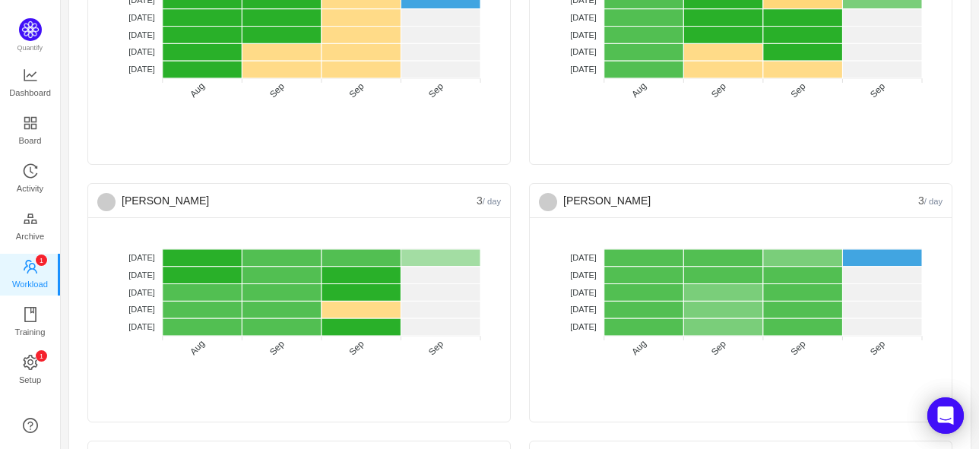
scroll to position [0, 0]
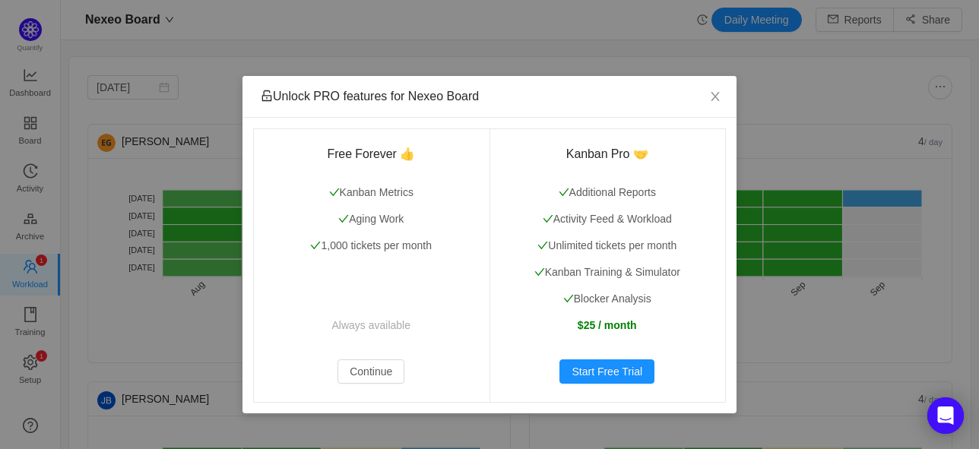
click at [129, 92] on div "Unlock PRO features for Nexeo Board Free Forever 👍 Kanban Metrics Aging Work 1,…" at bounding box center [489, 224] width 979 height 449
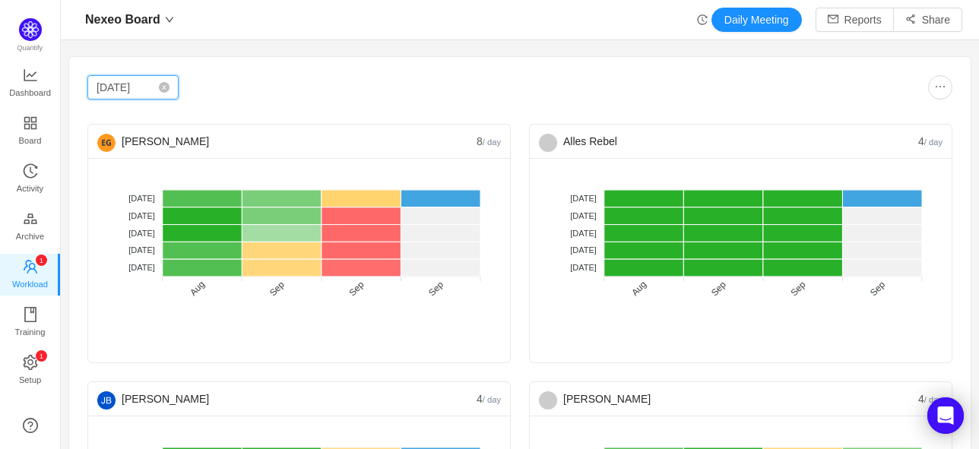
click at [128, 88] on input "Aug 2025" at bounding box center [132, 87] width 91 height 24
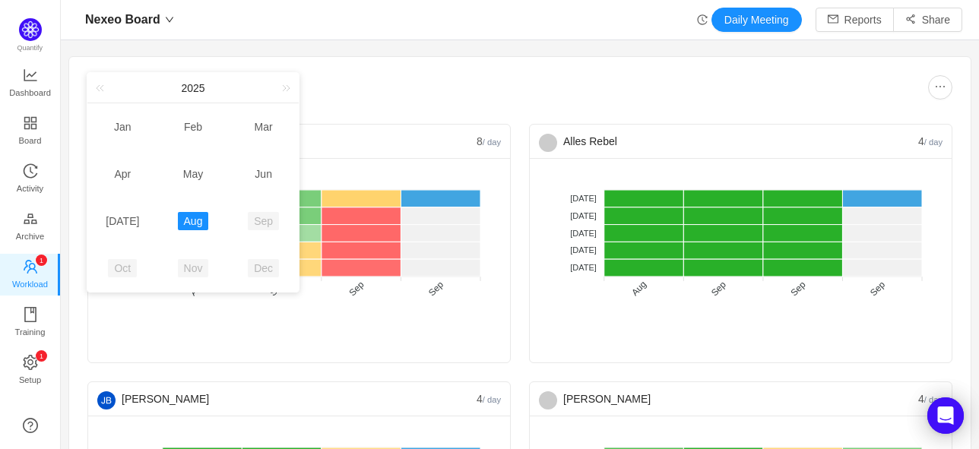
click at [265, 228] on link "Sep" at bounding box center [263, 221] width 31 height 18
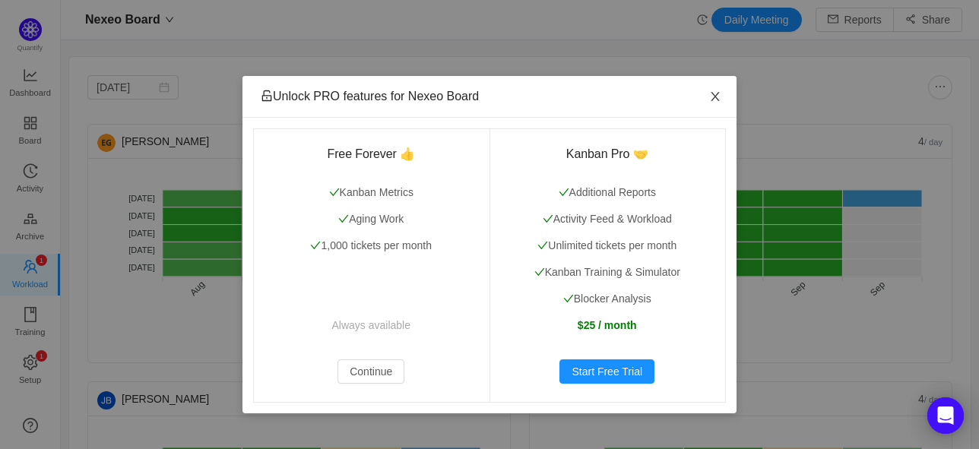
drag, startPoint x: 709, startPoint y: 102, endPoint x: 727, endPoint y: 88, distance: 22.8
click at [709, 100] on icon "icon: close" at bounding box center [715, 96] width 12 height 12
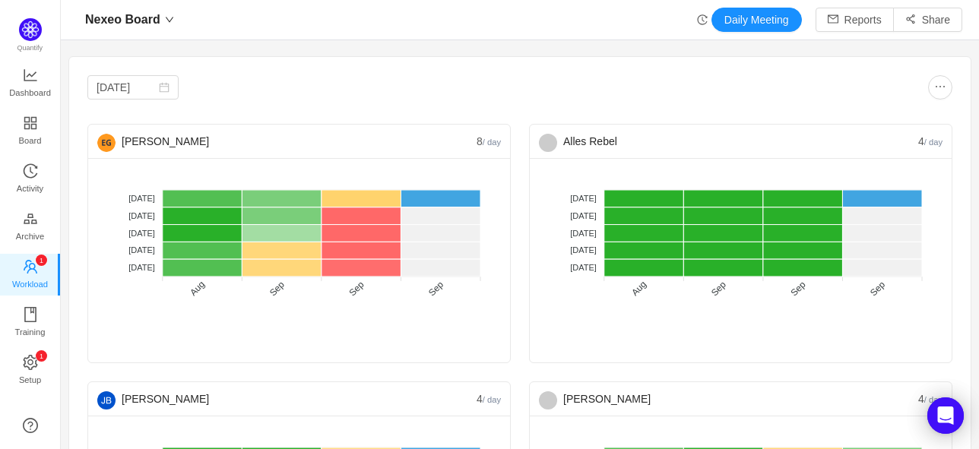
click at [757, 33] on div "Nexeo Board Daily Meeting Reports Share" at bounding box center [520, 20] width 919 height 40
click at [145, 18] on span "Nexeo Board" at bounding box center [122, 20] width 75 height 24
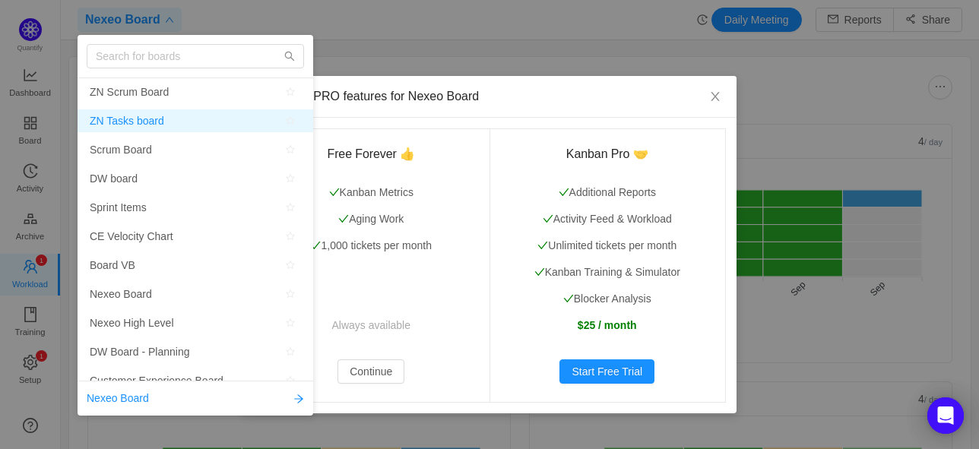
click at [148, 125] on span "ZN Tasks board" at bounding box center [127, 121] width 75 height 23
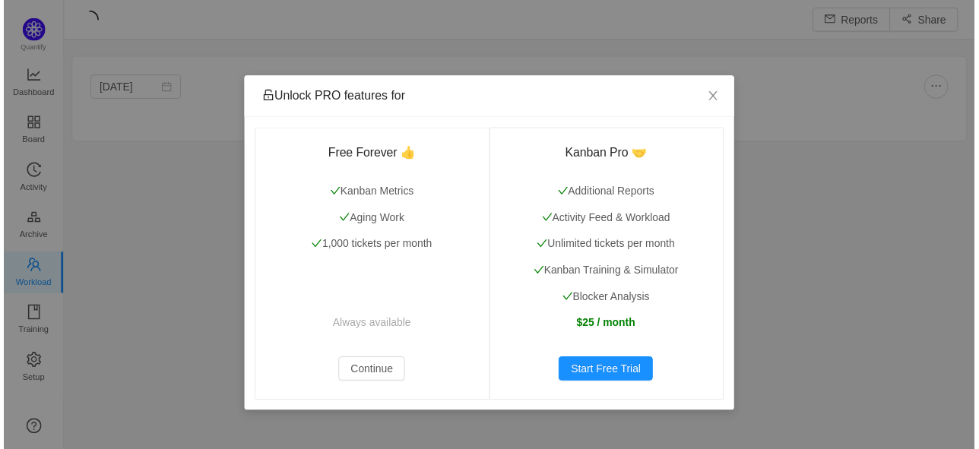
scroll to position [430, 884]
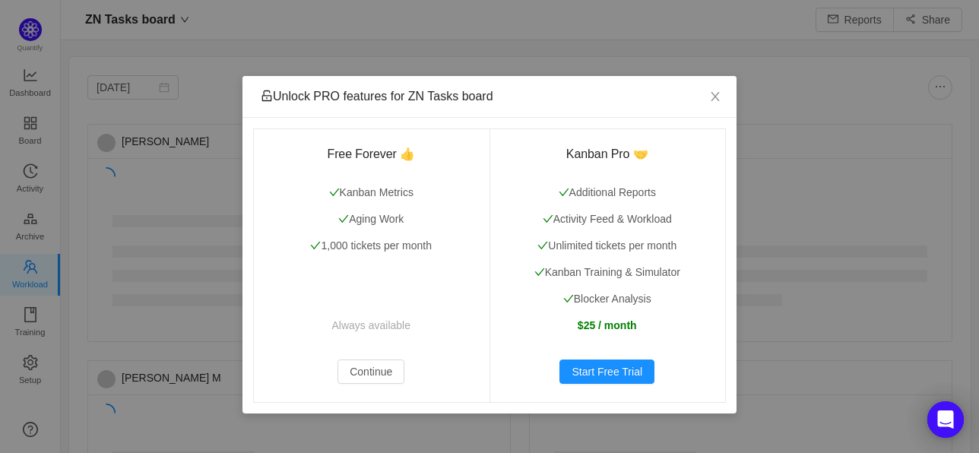
click at [782, 229] on div "Unlock PRO features for ZN Tasks board Free Forever 👍 Kanban Metrics Aging Work…" at bounding box center [489, 226] width 979 height 453
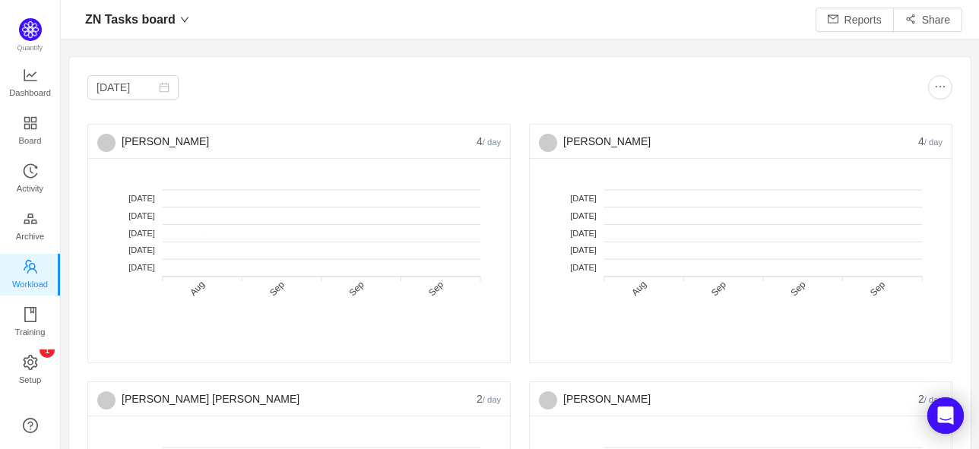
scroll to position [426, 884]
